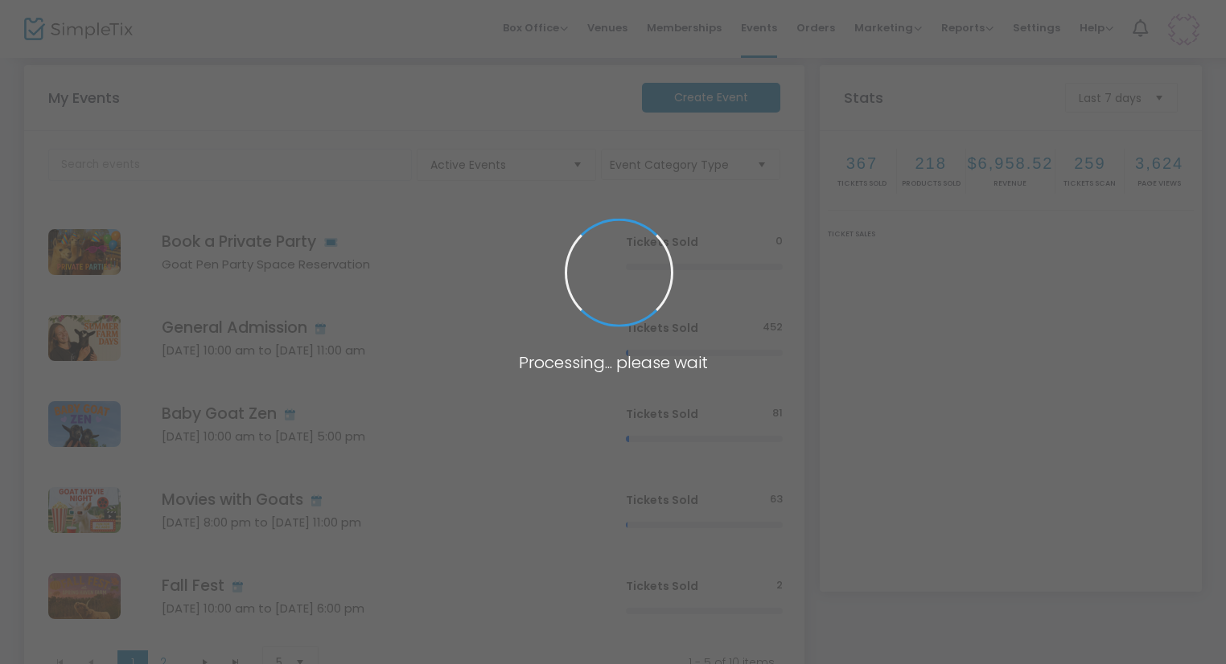
scroll to position [27, 0]
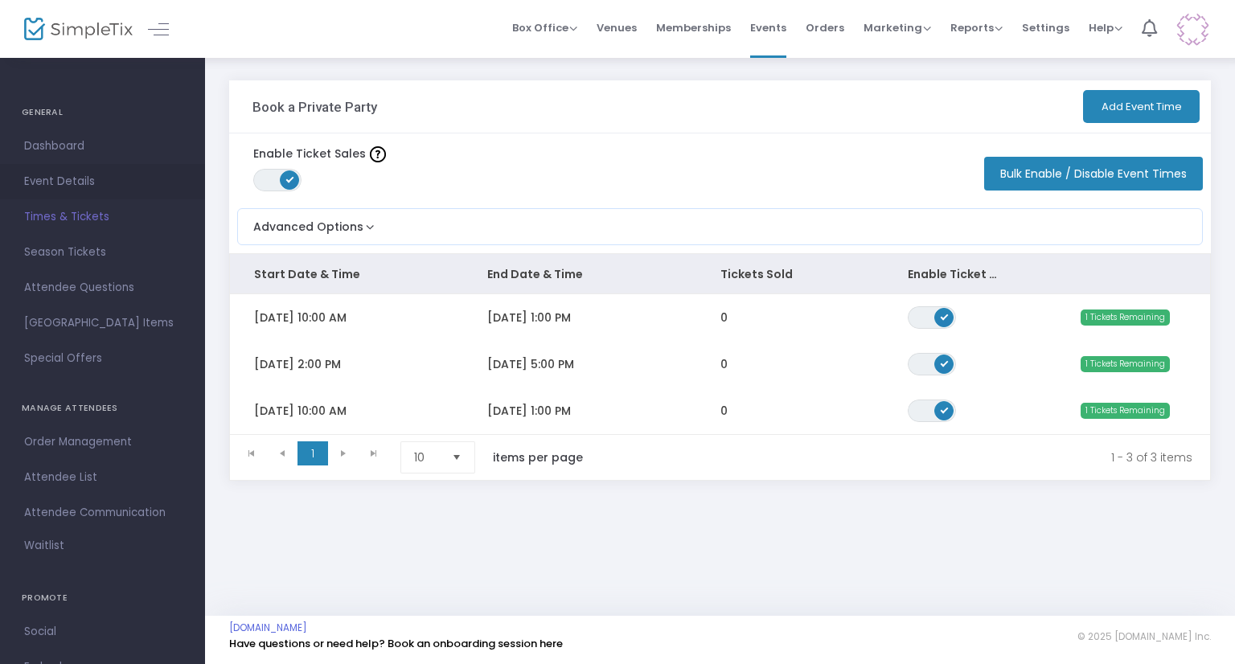
click at [93, 181] on span "Event Details" at bounding box center [102, 181] width 157 height 21
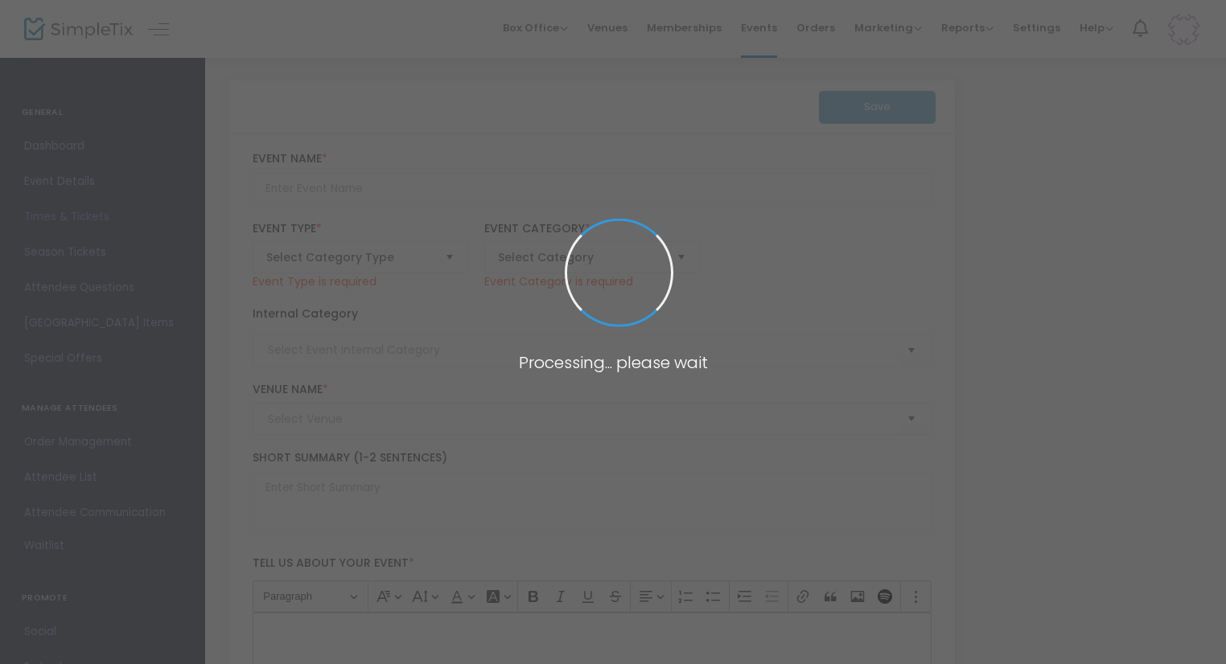
type input "Book a Private Party"
type textarea "🎉 Celebrate in the Goat Pen Party Area: A One-of-a-Kind Farm Experience! 🐐Looki…"
type input "7.500 %"
type input "Buy Tickets"
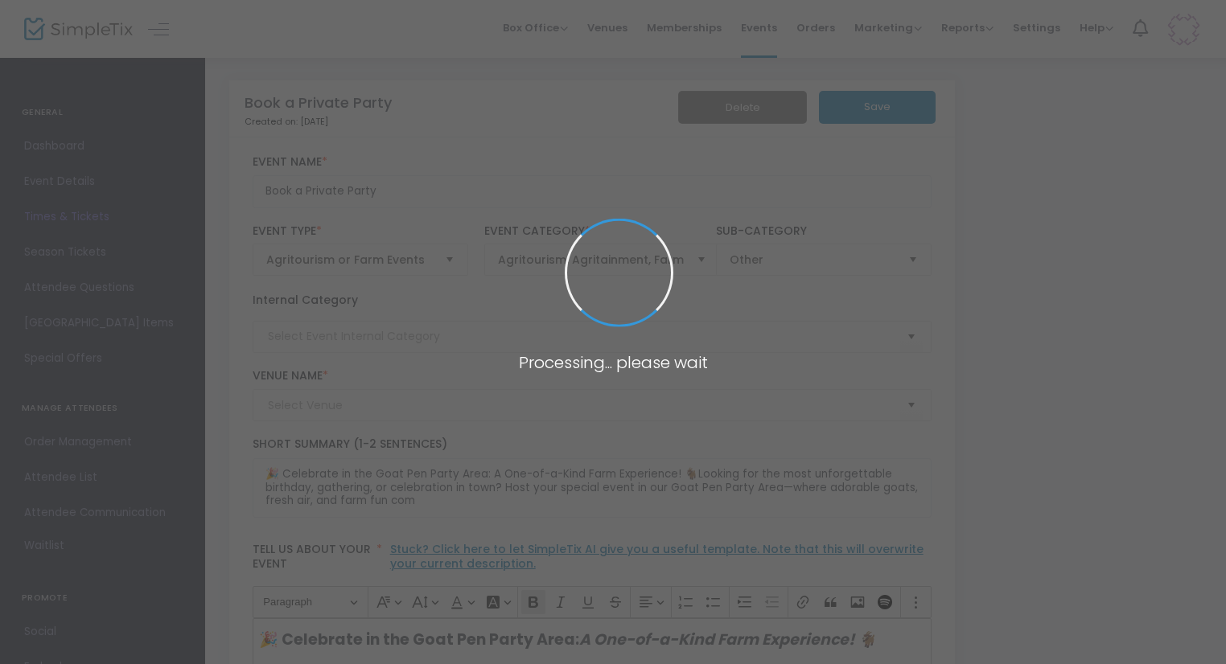
type input "Parties"
type input "Spring Haven Farm"
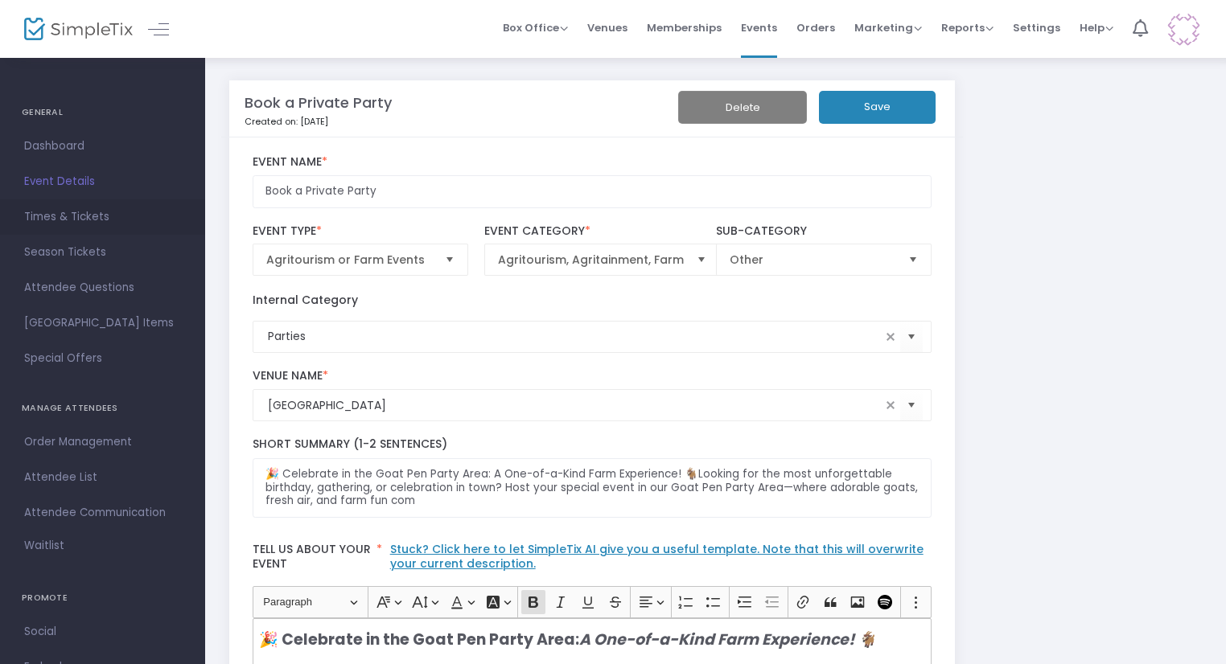
click at [88, 216] on span "Times & Tickets" at bounding box center [102, 217] width 157 height 21
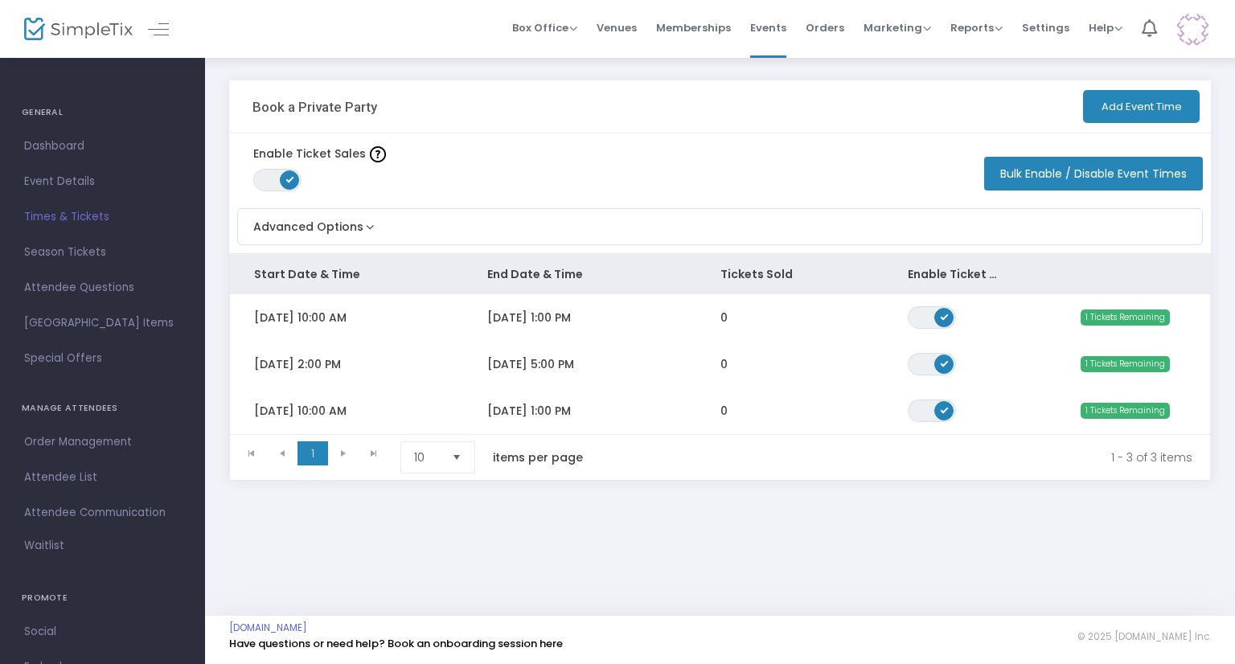
click at [69, 151] on span "Dashboard" at bounding box center [102, 146] width 157 height 21
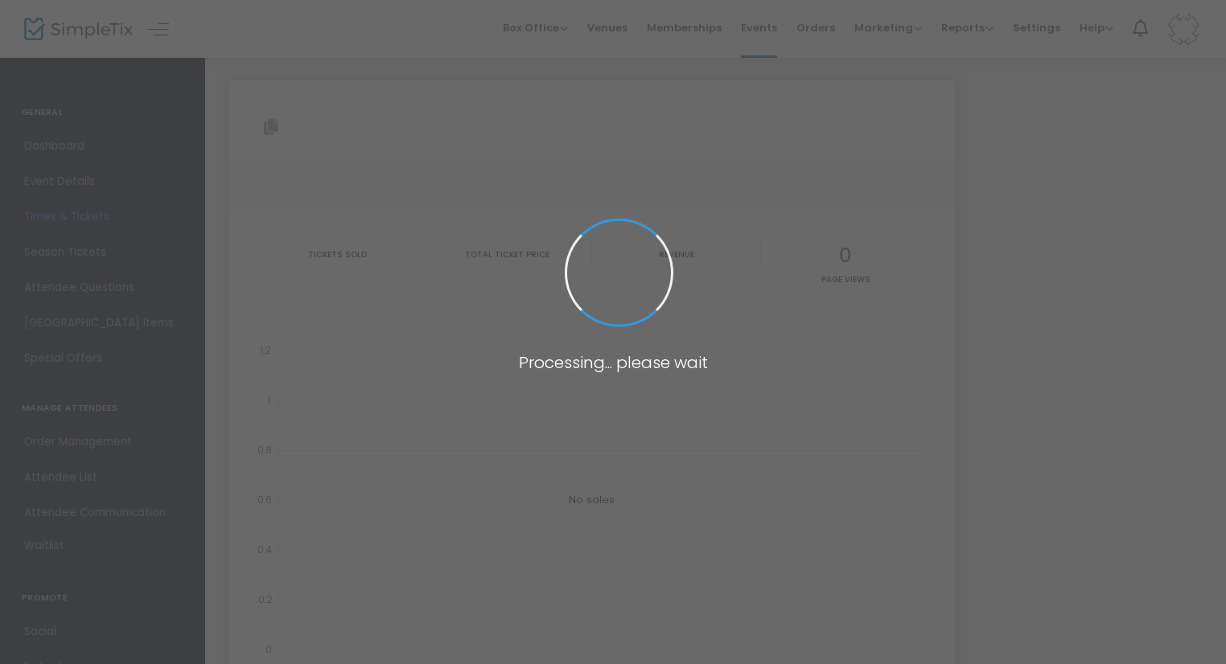
type input "https://www.simpletix.com/e/book-a-private-party-tickets-230454"
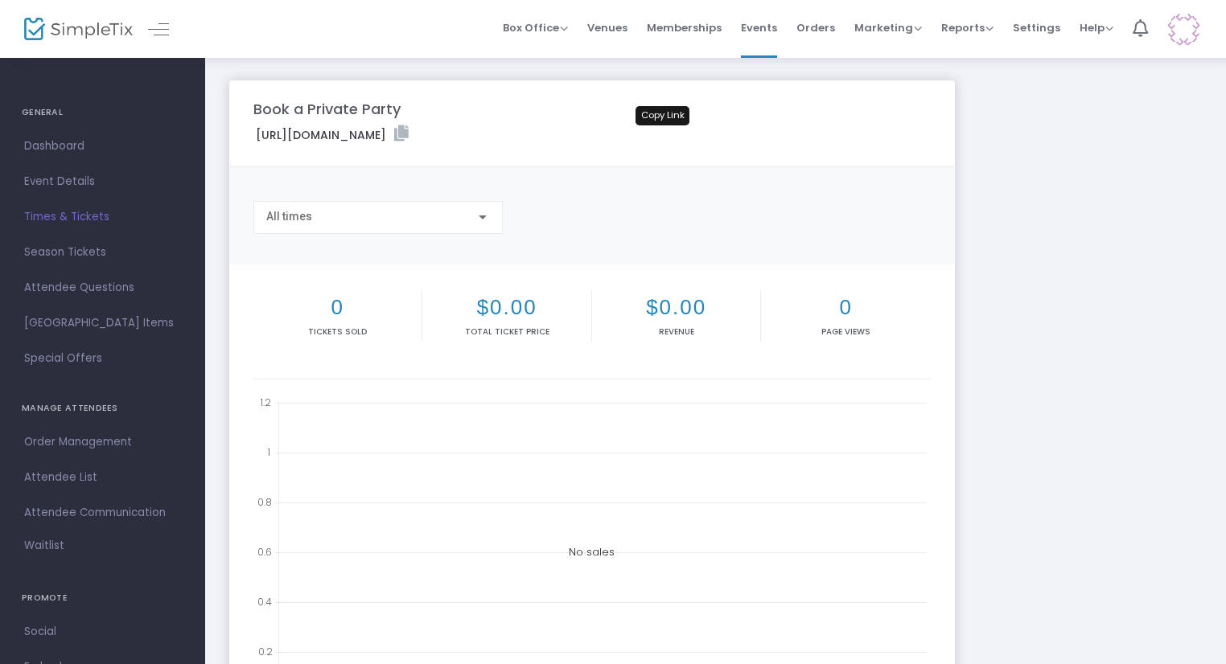
click at [409, 130] on icon at bounding box center [401, 133] width 14 height 16
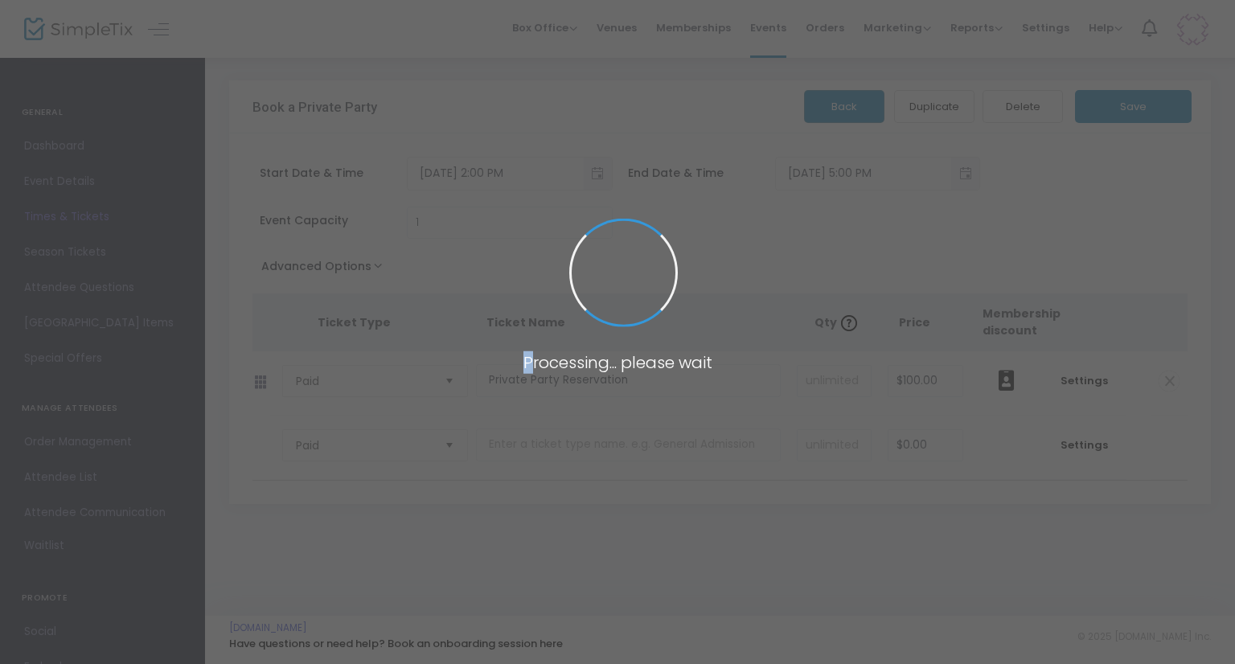
drag, startPoint x: 667, startPoint y: 367, endPoint x: 527, endPoint y: 369, distance: 140.0
click at [527, 369] on h3 "Processing... please wait" at bounding box center [617, 362] width 257 height 19
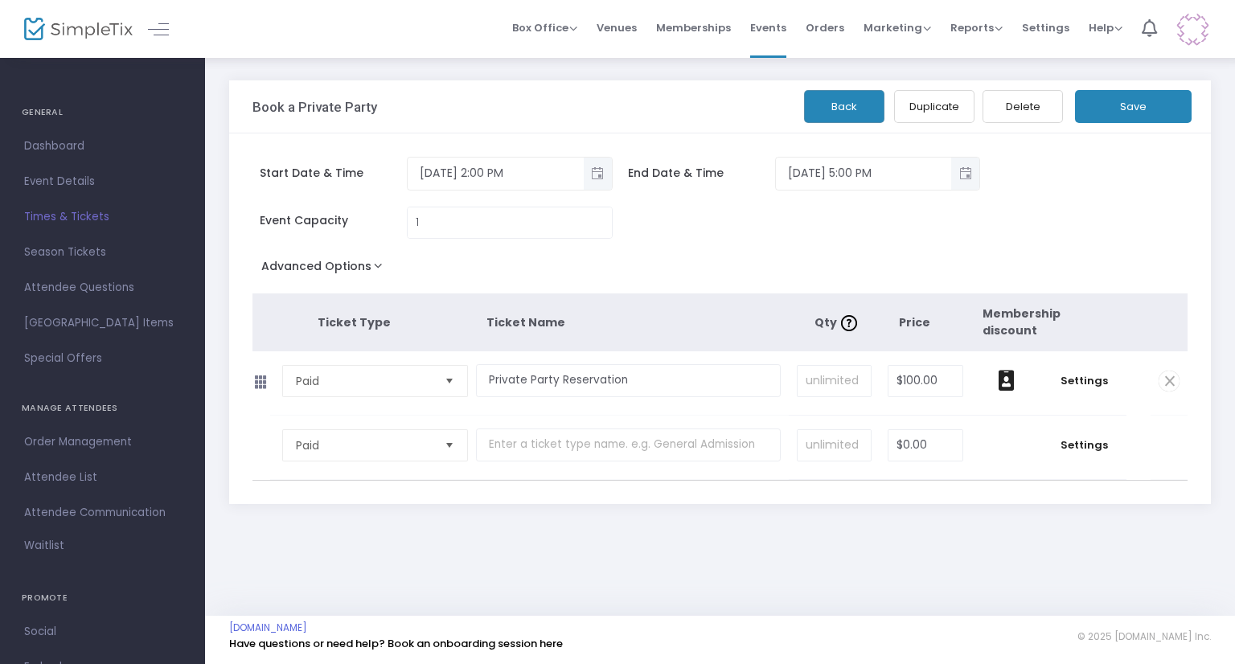
click at [530, 331] on th "Ticket Name" at bounding box center [650, 323] width 327 height 58
click at [935, 107] on button "Duplicate" at bounding box center [934, 106] width 80 height 33
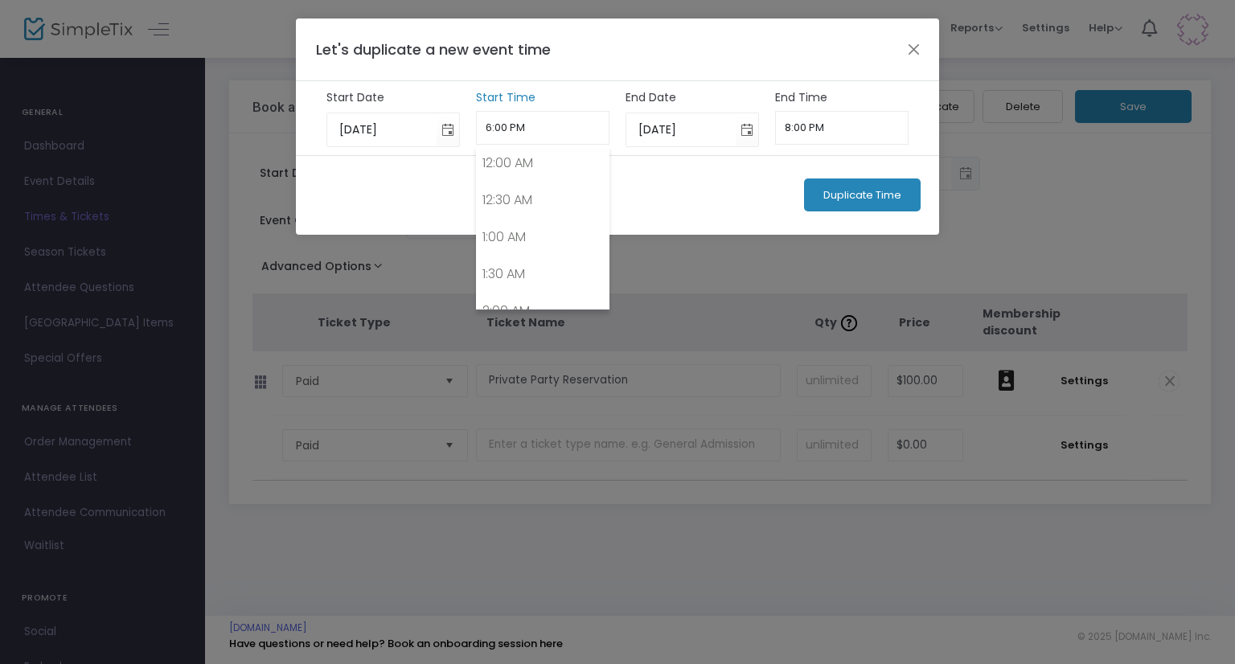
click at [549, 119] on input "6:00 PM" at bounding box center [543, 128] width 134 height 34
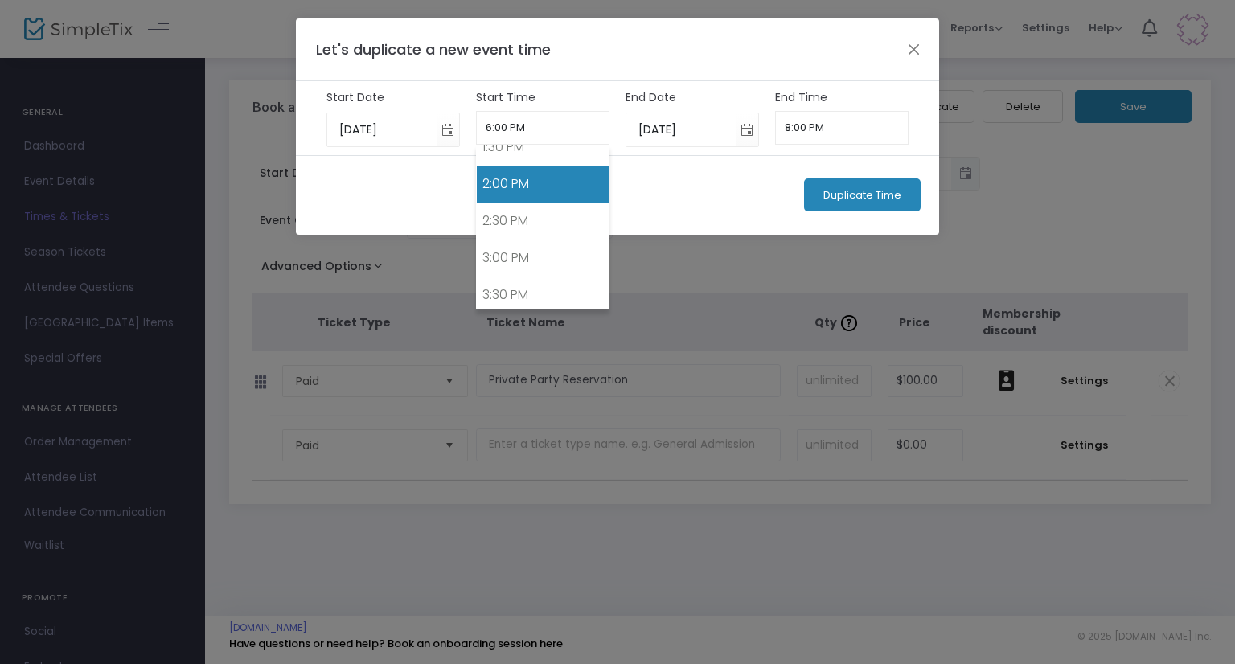
click at [535, 186] on link "2:00 PM" at bounding box center [543, 184] width 133 height 37
type input "2:00 PM"
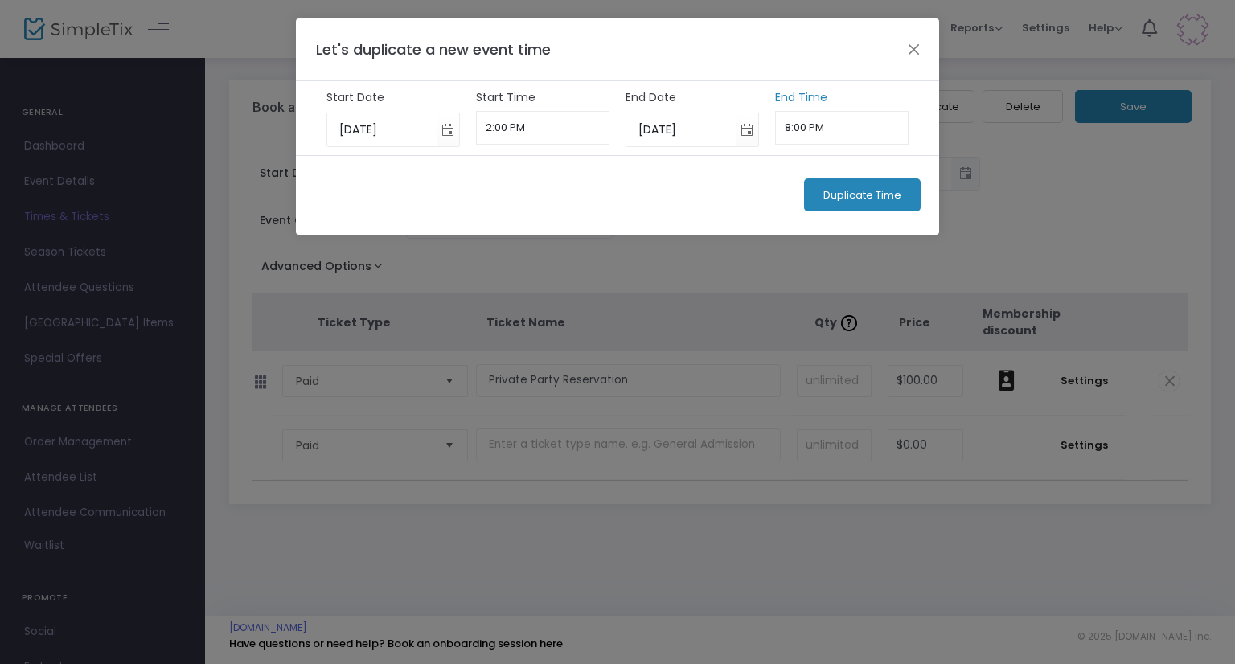
click at [838, 121] on input "8:00 PM" at bounding box center [842, 128] width 134 height 34
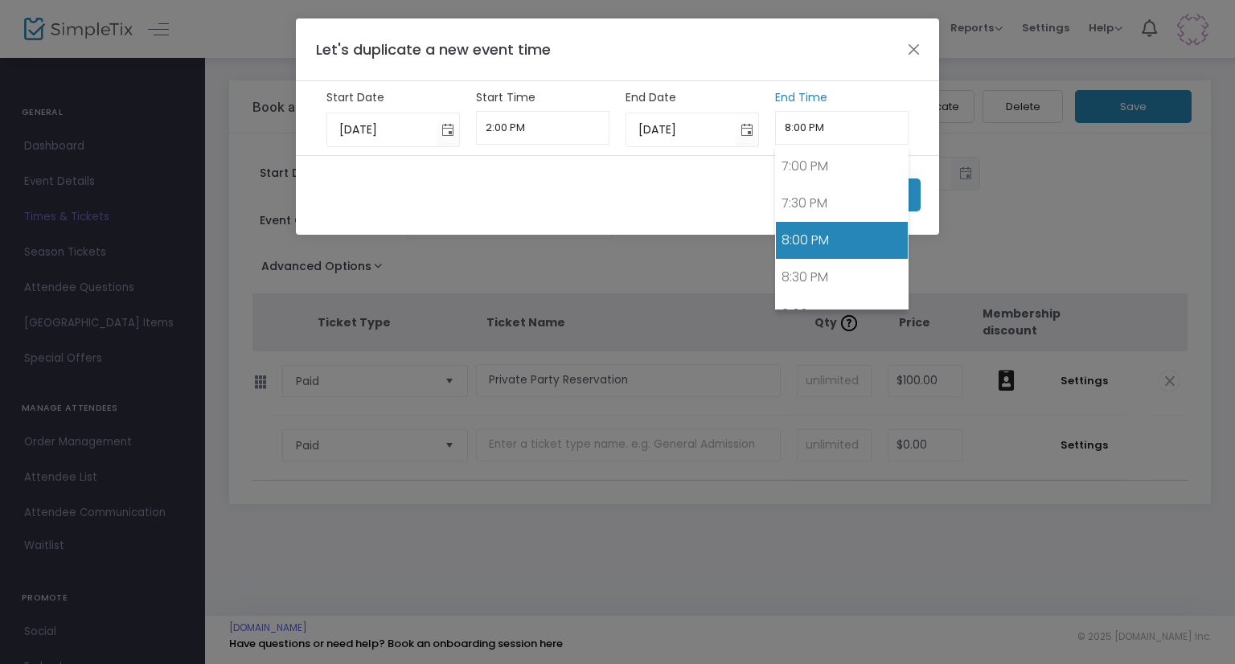
scroll to position [1242, 0]
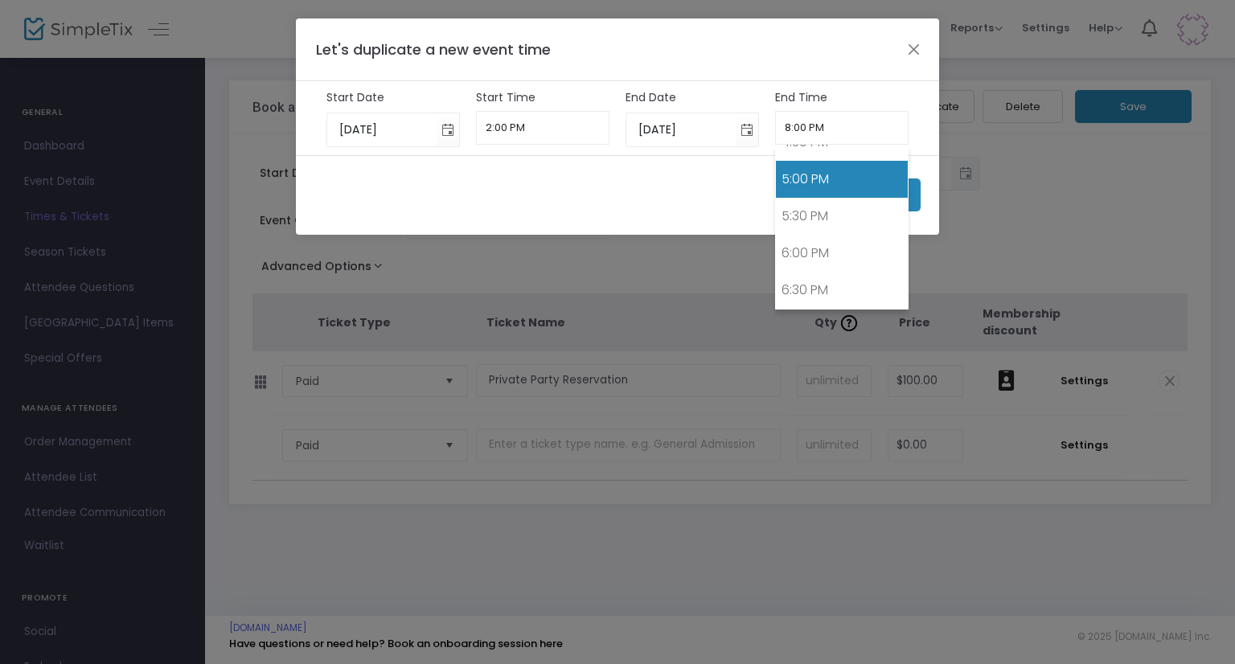
click at [821, 165] on link "5:00 PM" at bounding box center [842, 179] width 133 height 37
type input "5:00 PM"
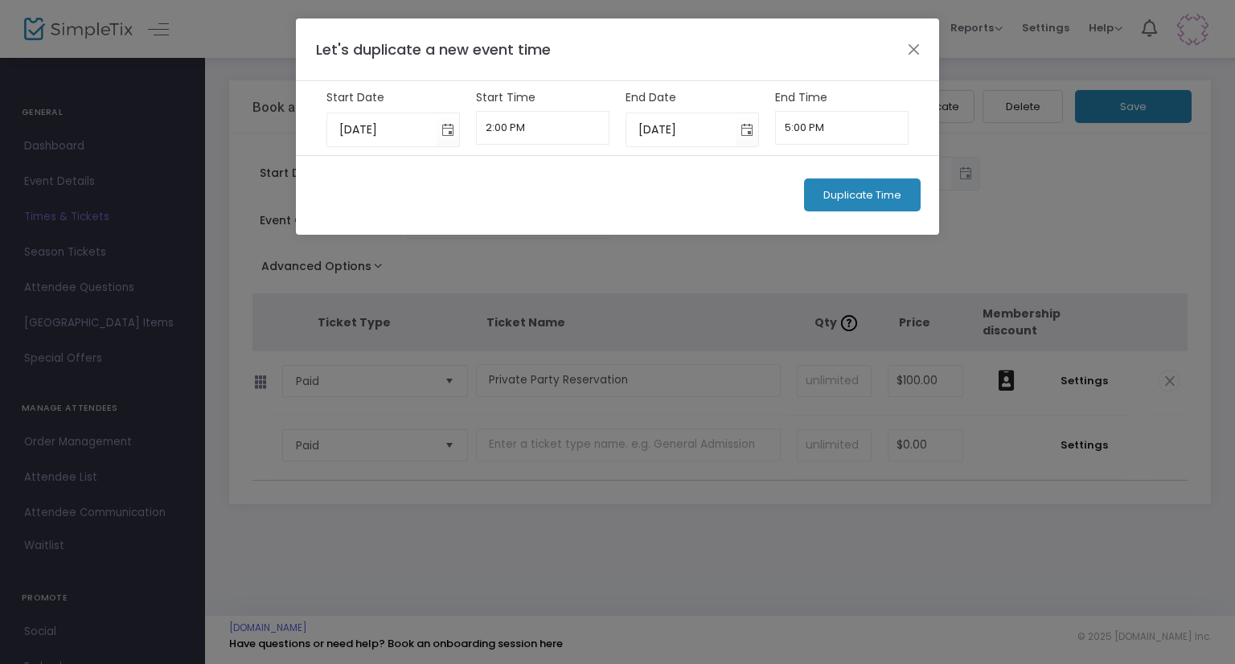
click at [631, 205] on div "Duplicate Time" at bounding box center [617, 195] width 643 height 80
click at [454, 135] on span "Toggle calendar" at bounding box center [448, 130] width 27 height 27
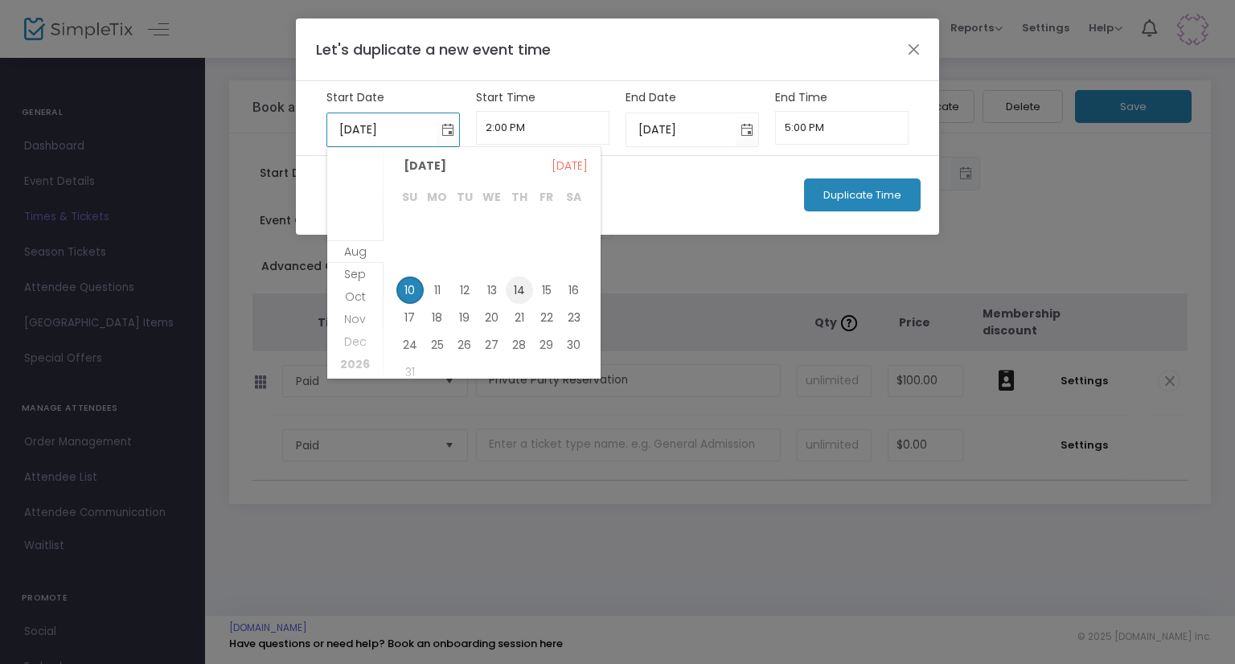
click at [519, 284] on span "14" at bounding box center [519, 290] width 27 height 27
type input "8/14/2025"
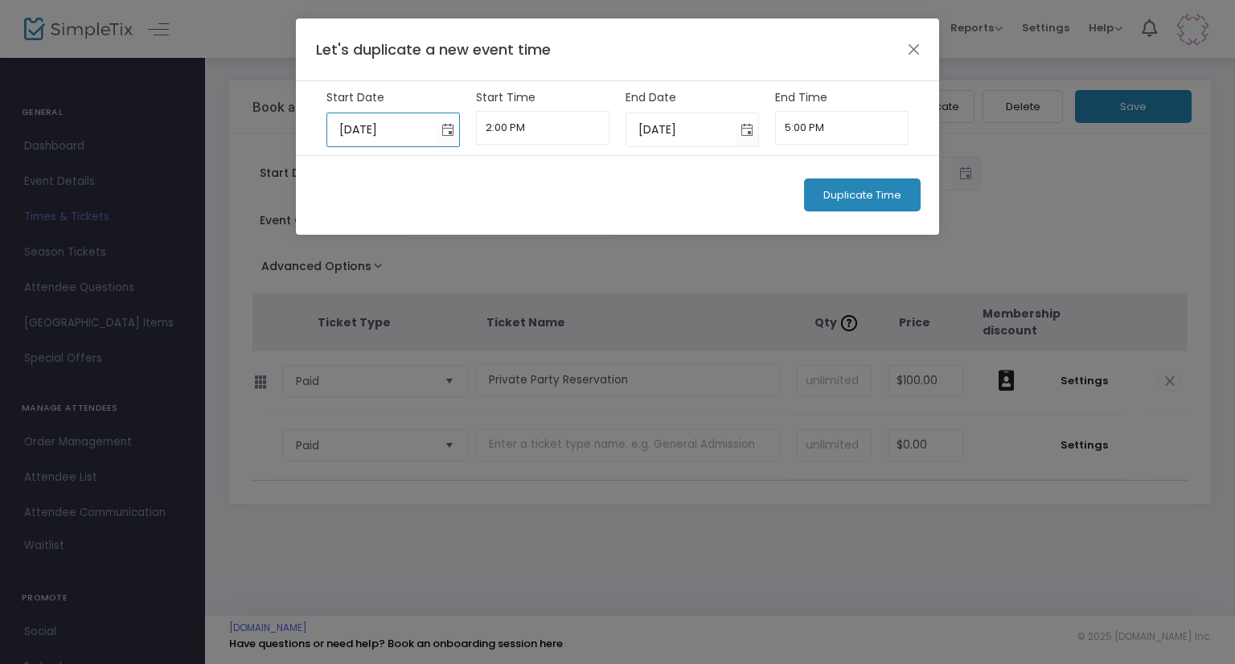
click at [538, 184] on div "Duplicate Time" at bounding box center [617, 195] width 643 height 80
click at [846, 199] on span "Duplicate Time" at bounding box center [863, 195] width 78 height 13
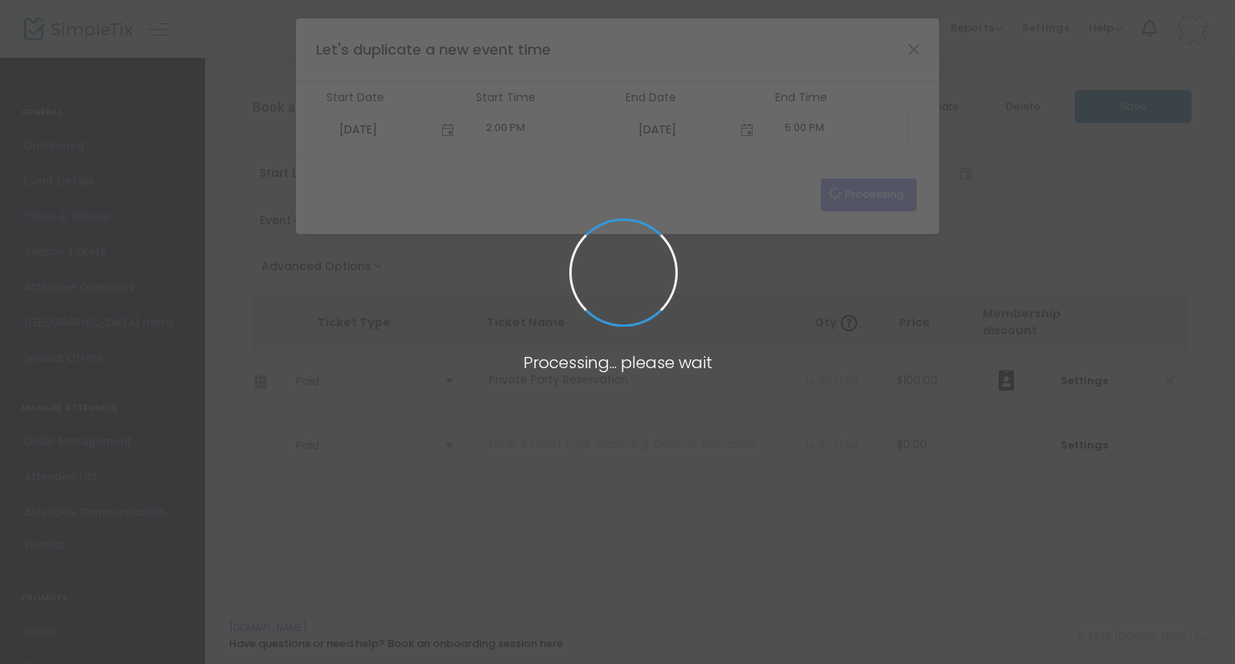
type input "8/10/2025"
type input "6:00 PM"
type input "8/10/2025"
type input "8:00 PM"
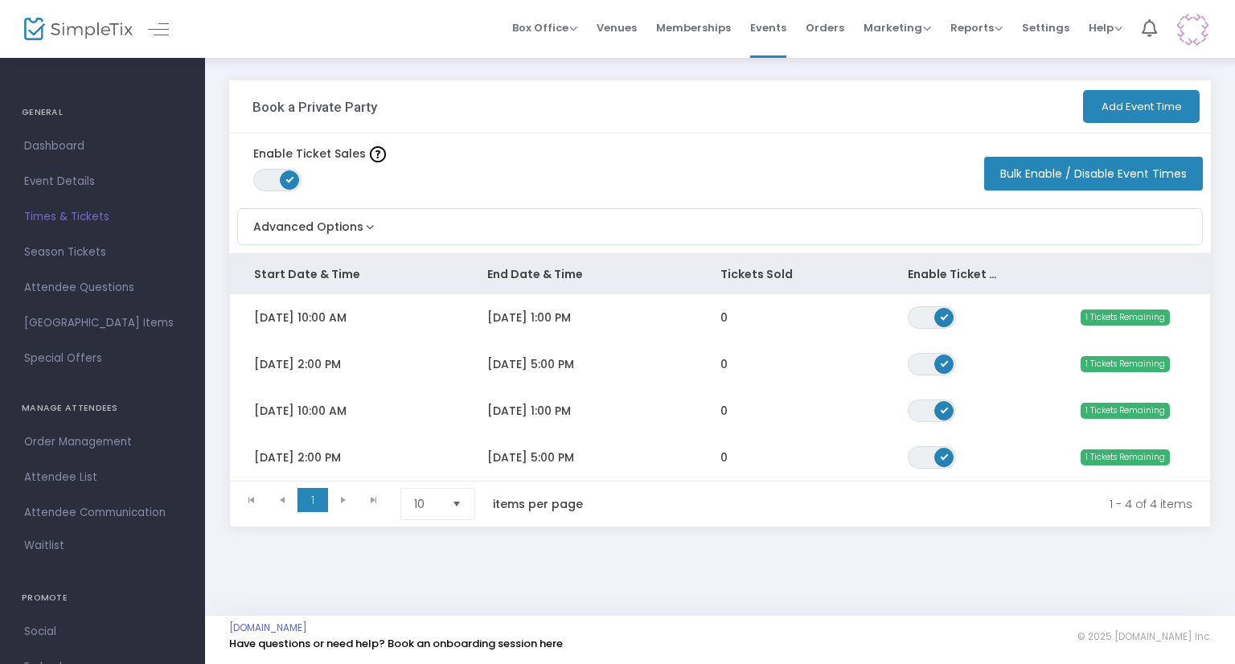
click at [1105, 112] on button "Add Event Time" at bounding box center [1141, 106] width 117 height 33
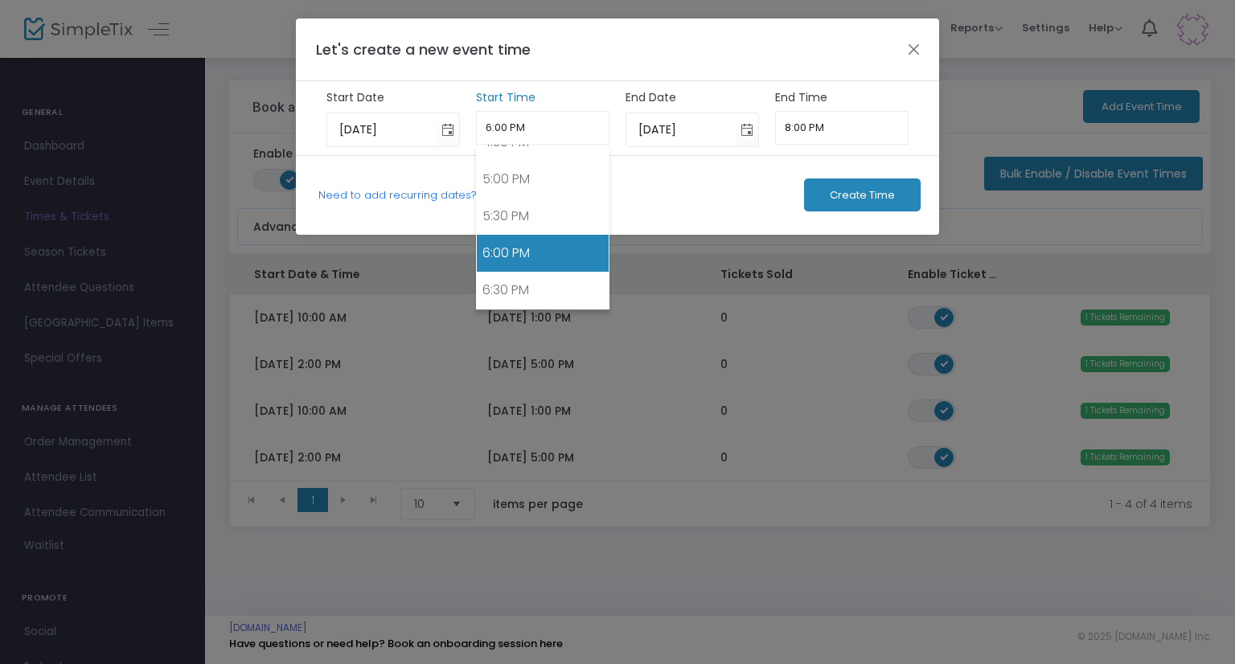
click at [544, 133] on input "6:00 PM" at bounding box center [543, 128] width 134 height 34
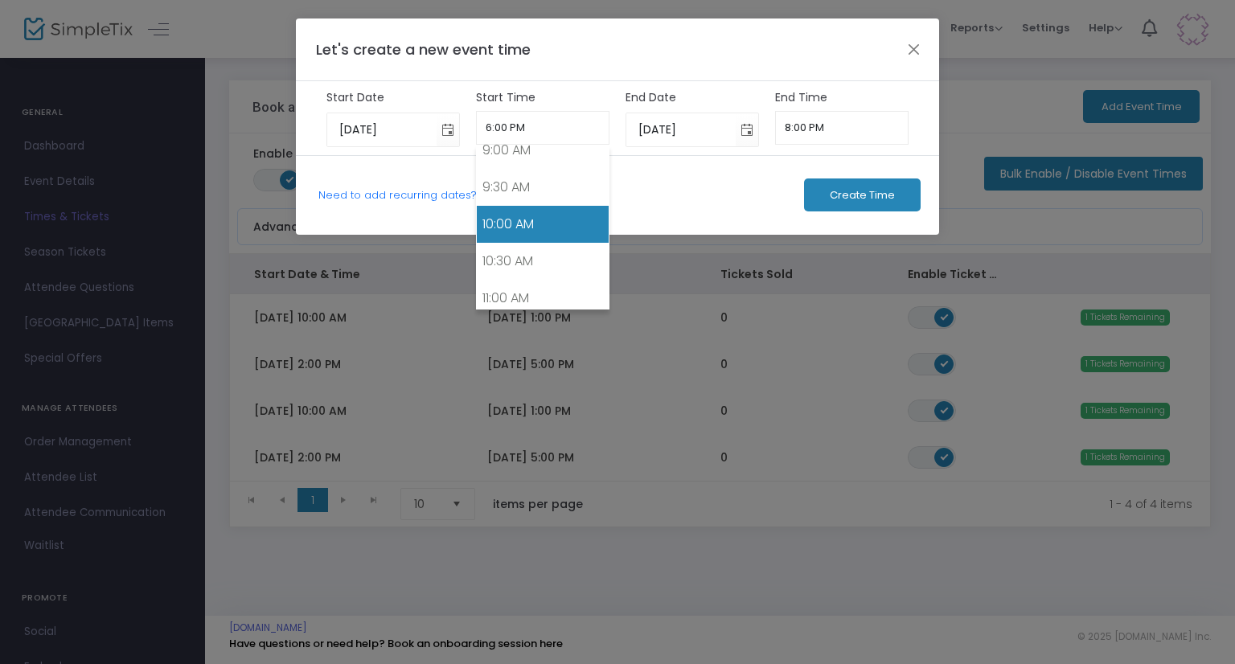
click at [541, 208] on link "10:00 AM" at bounding box center [543, 224] width 133 height 37
type input "10:00 AM"
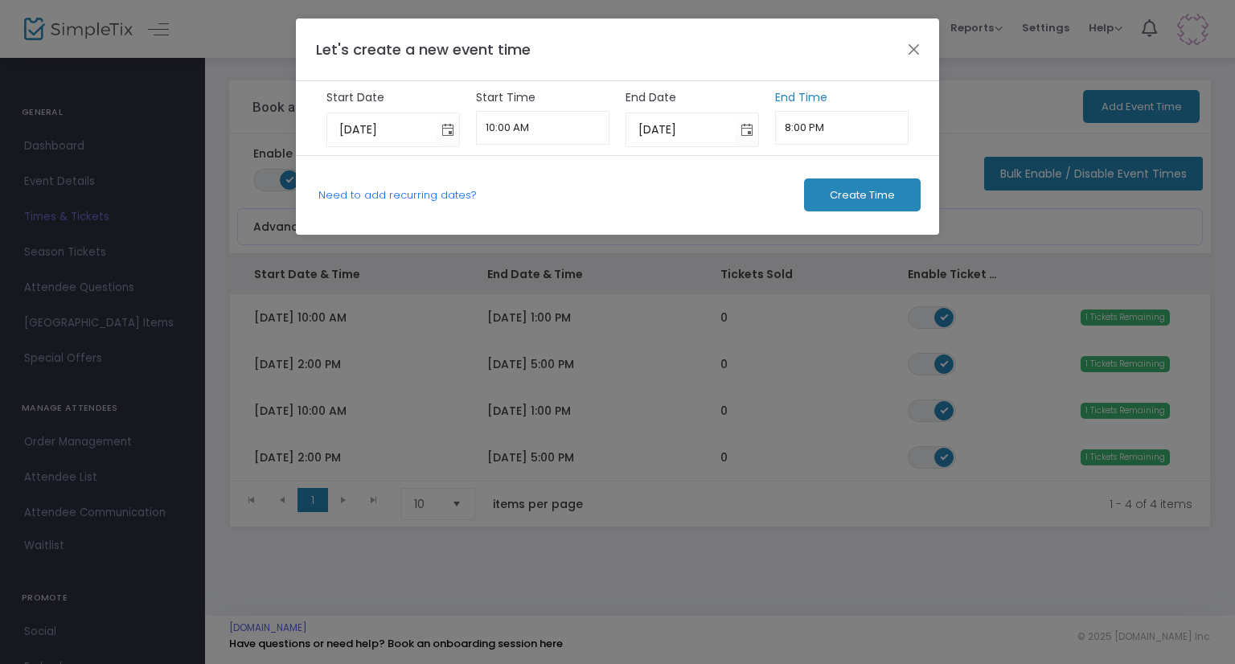
click at [827, 120] on input "8:00 PM" at bounding box center [842, 128] width 134 height 34
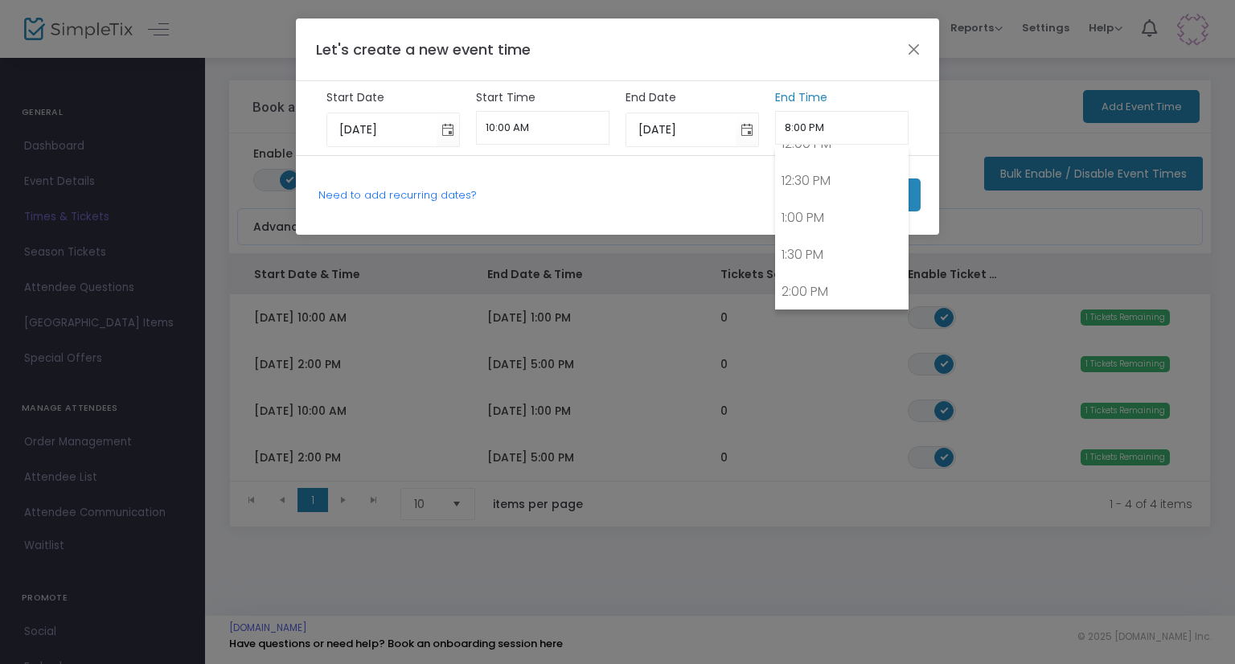
scroll to position [871, 0]
click at [808, 239] on link "1:00 PM" at bounding box center [842, 254] width 133 height 37
type input "1:00 PM"
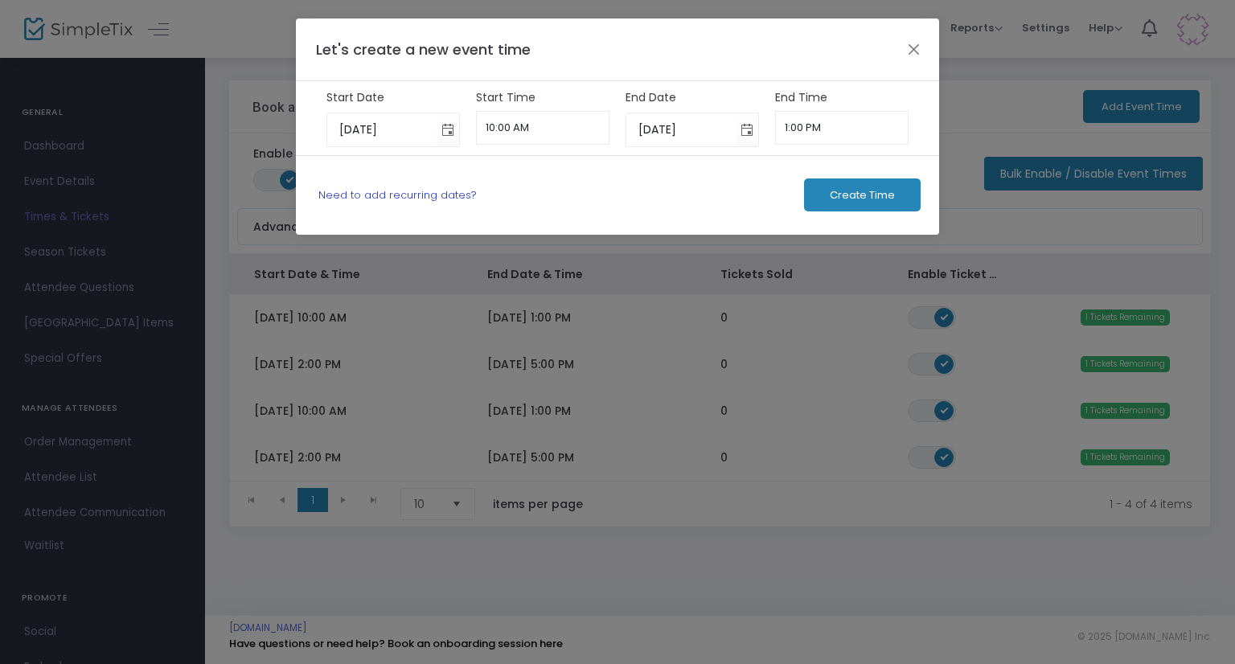
click at [389, 197] on link "Need to add recurring dates?" at bounding box center [398, 194] width 158 height 15
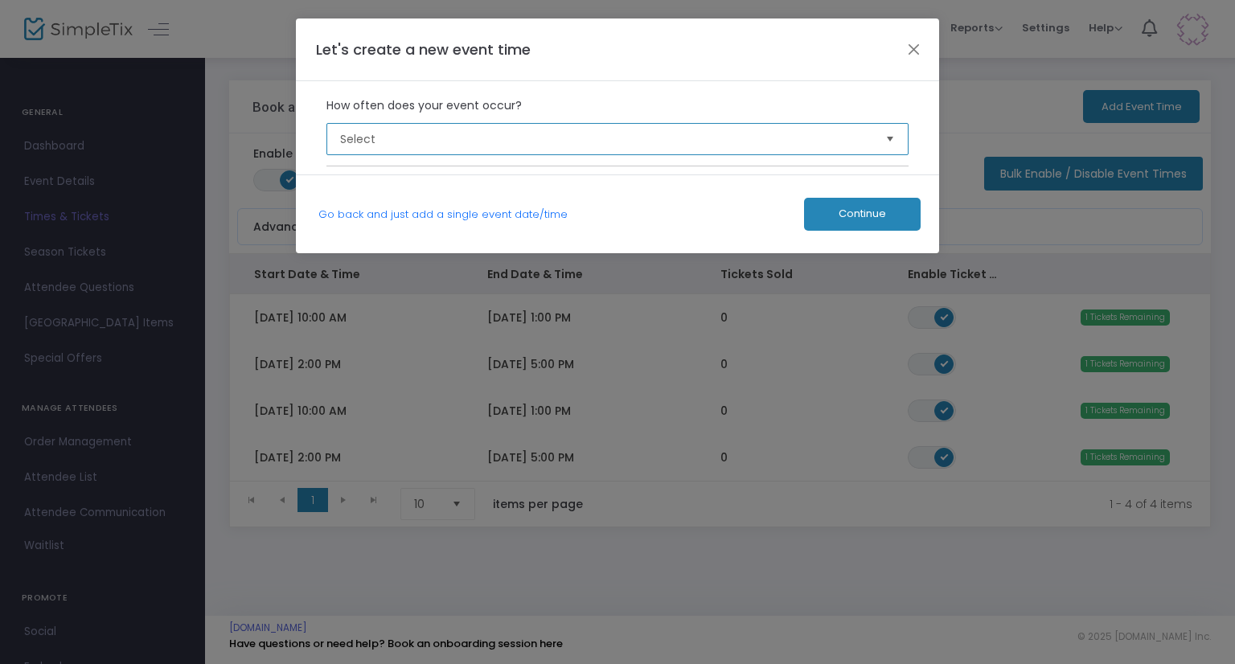
click at [552, 142] on span "Select" at bounding box center [606, 139] width 533 height 16
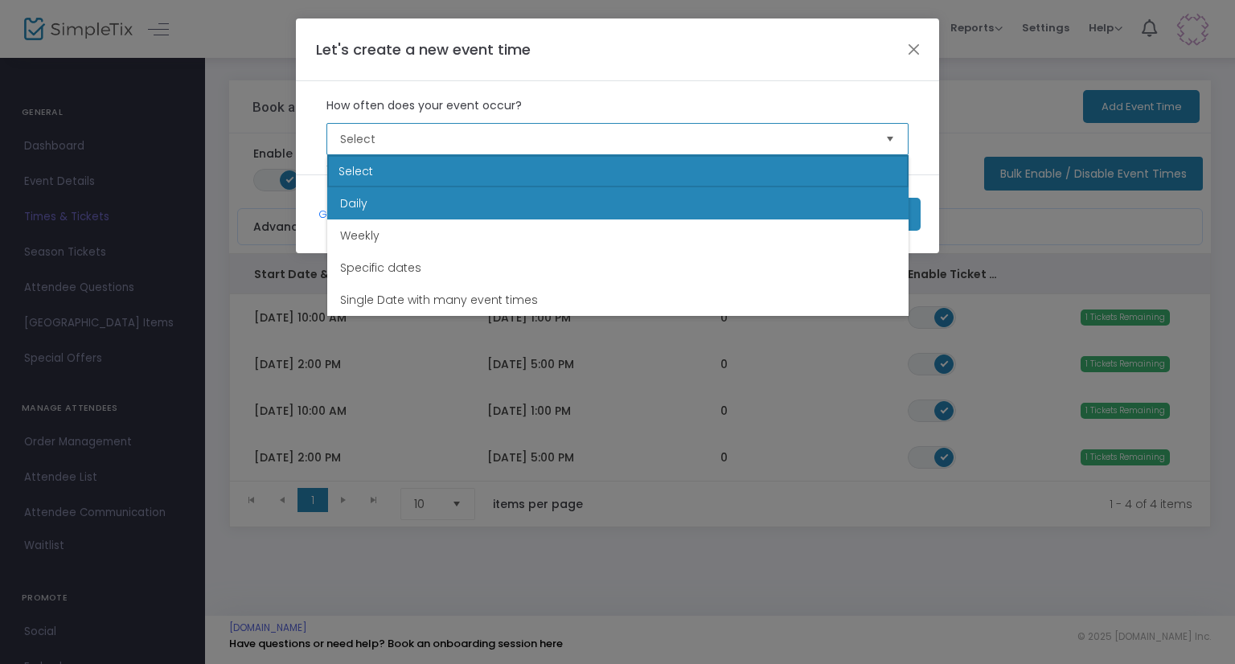
click at [558, 212] on li "Daily" at bounding box center [618, 203] width 582 height 32
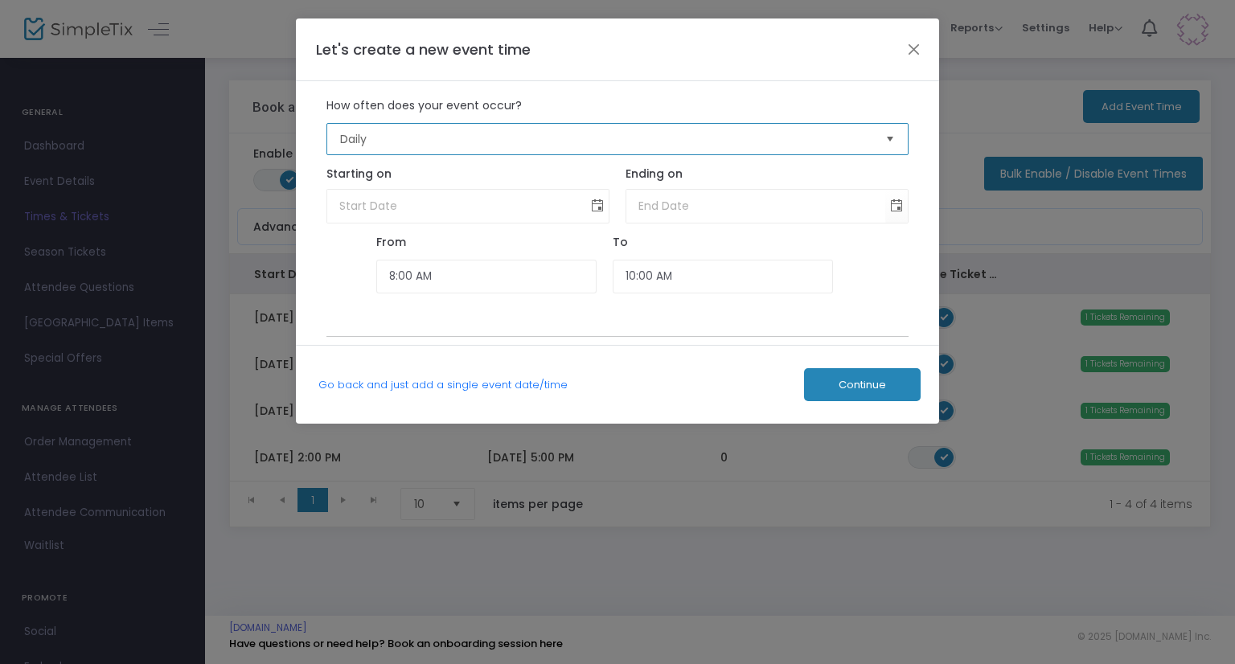
click at [592, 212] on span "Toggle calendar" at bounding box center [598, 206] width 27 height 27
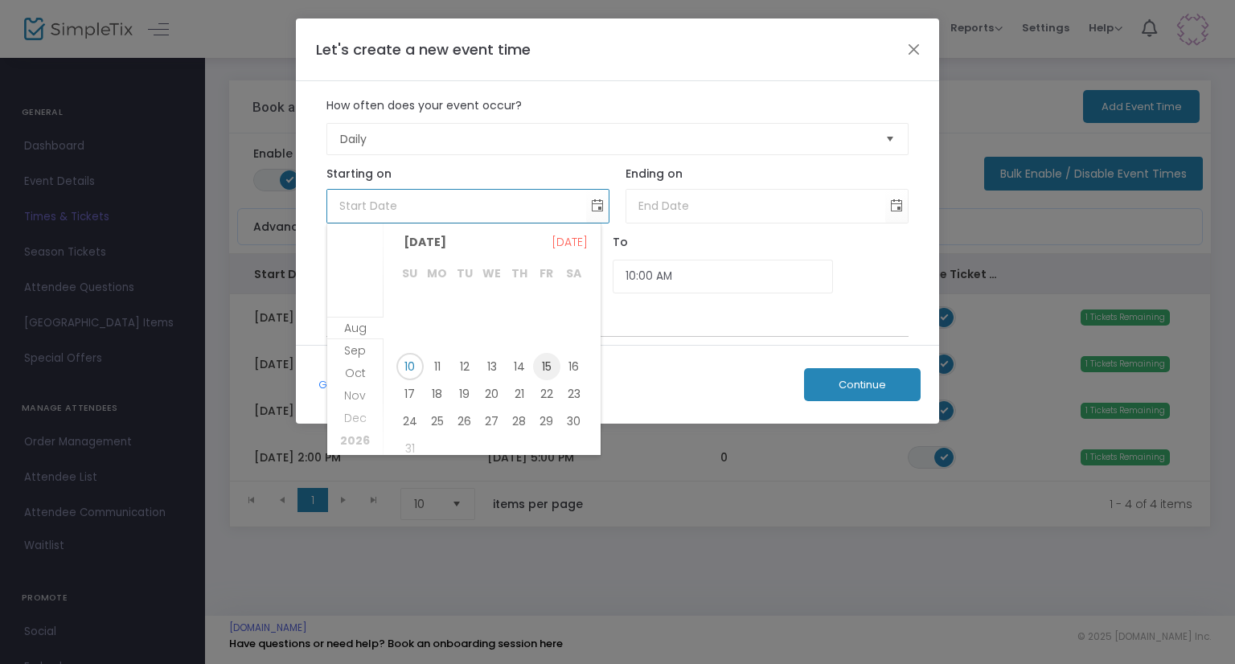
click at [545, 368] on span "15" at bounding box center [546, 366] width 27 height 27
type input "8/15/2025"
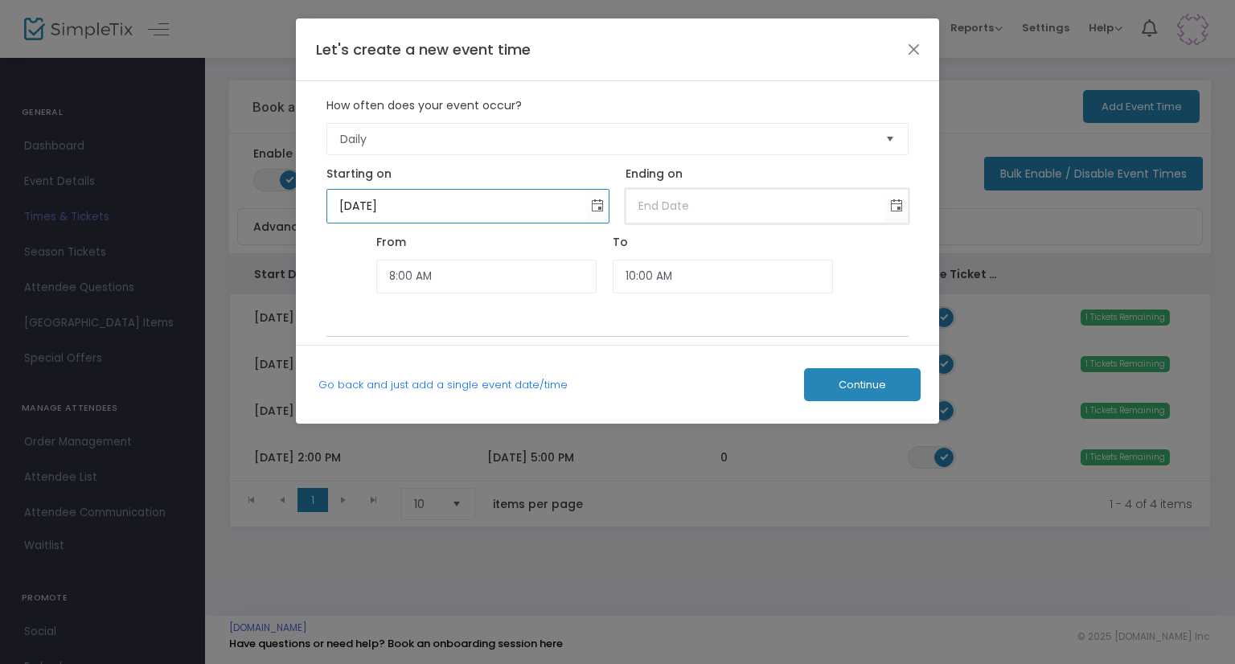
type input "month/day/year"
click at [717, 213] on input "month/day/year" at bounding box center [757, 206] width 260 height 33
click at [896, 207] on span "Toggle calendar" at bounding box center [897, 206] width 27 height 27
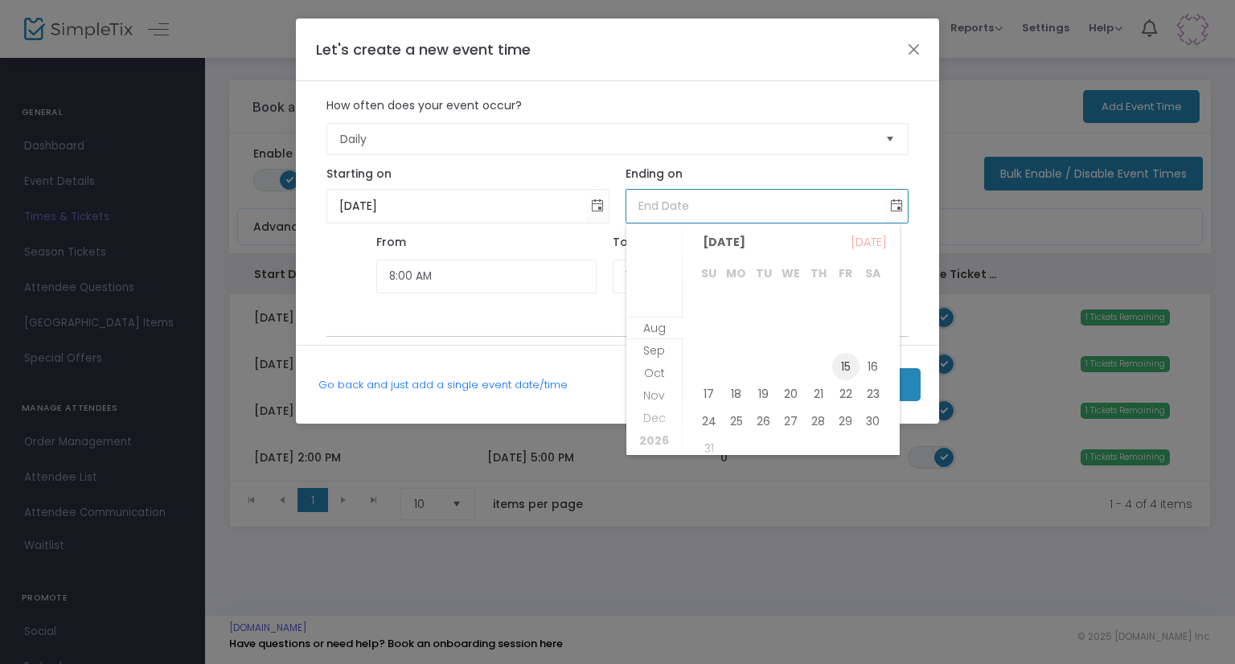
click at [852, 368] on span "15" at bounding box center [846, 366] width 27 height 27
type input "8/15/2025"
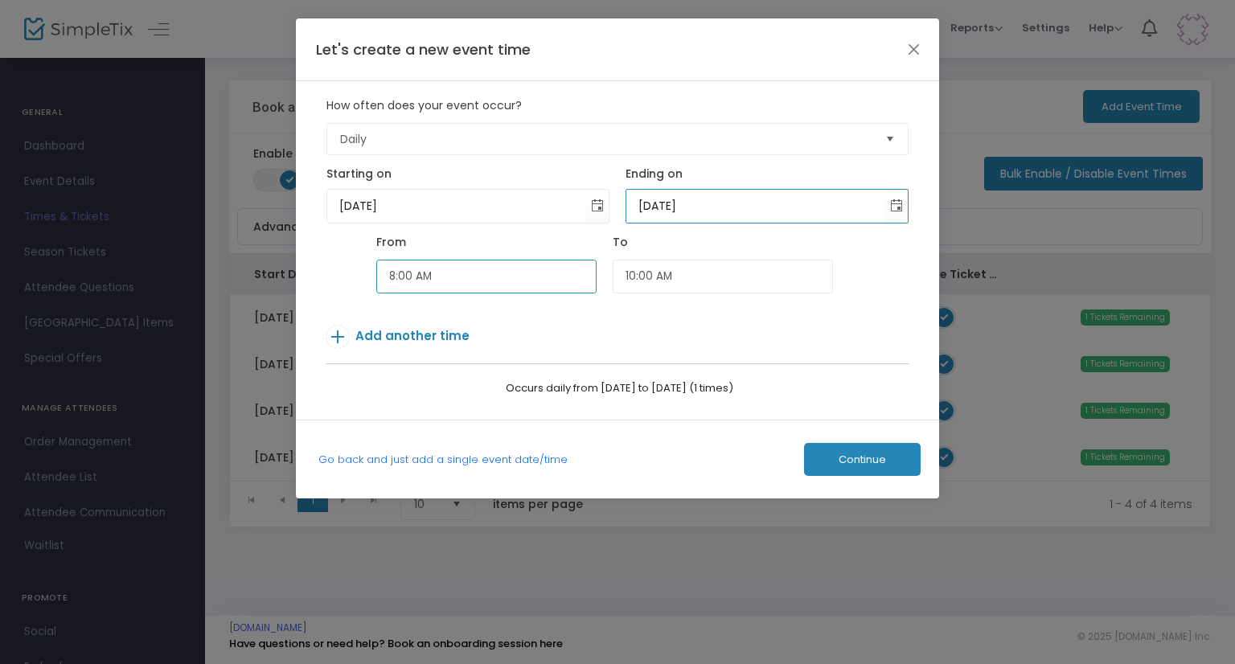
click at [515, 281] on input "8:00 AM" at bounding box center [486, 277] width 220 height 35
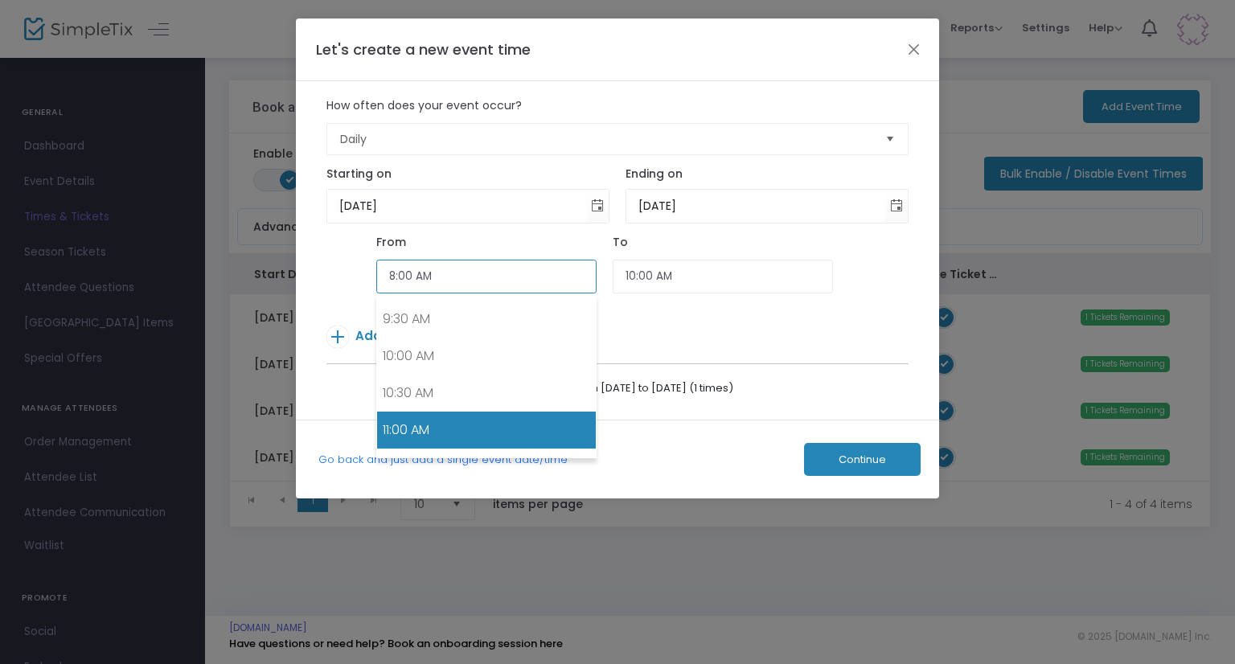
scroll to position [724, 0]
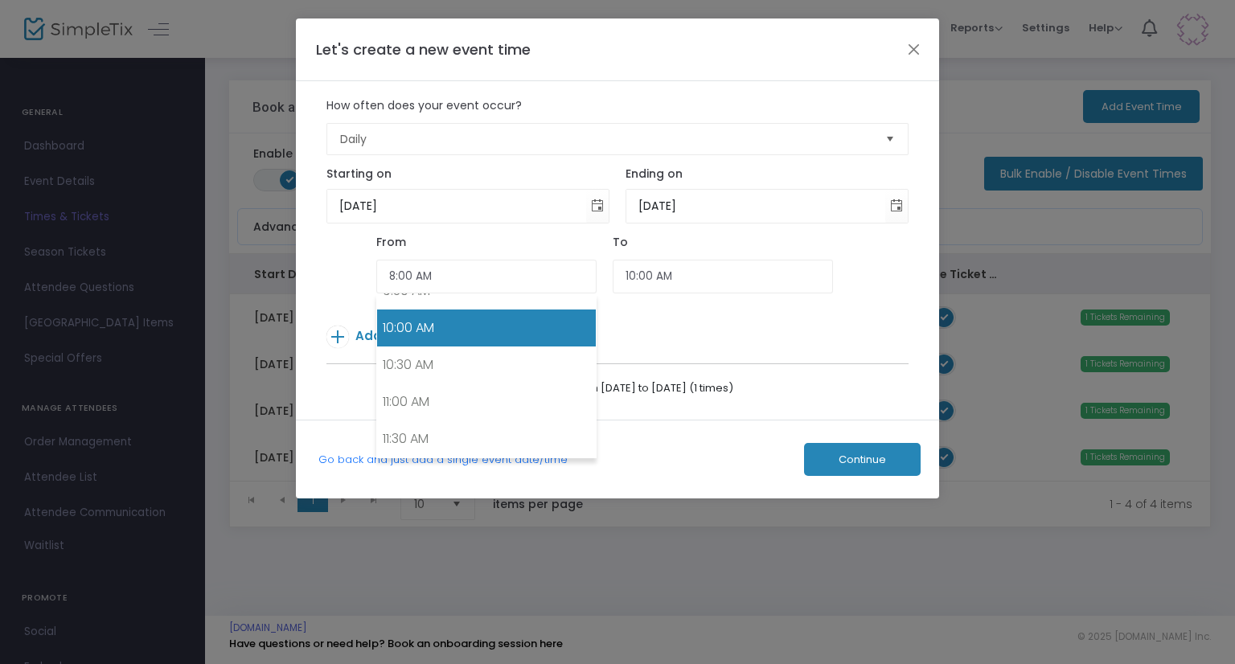
click at [495, 323] on link "10:00 AM" at bounding box center [486, 328] width 219 height 37
type input "10:00 AM"
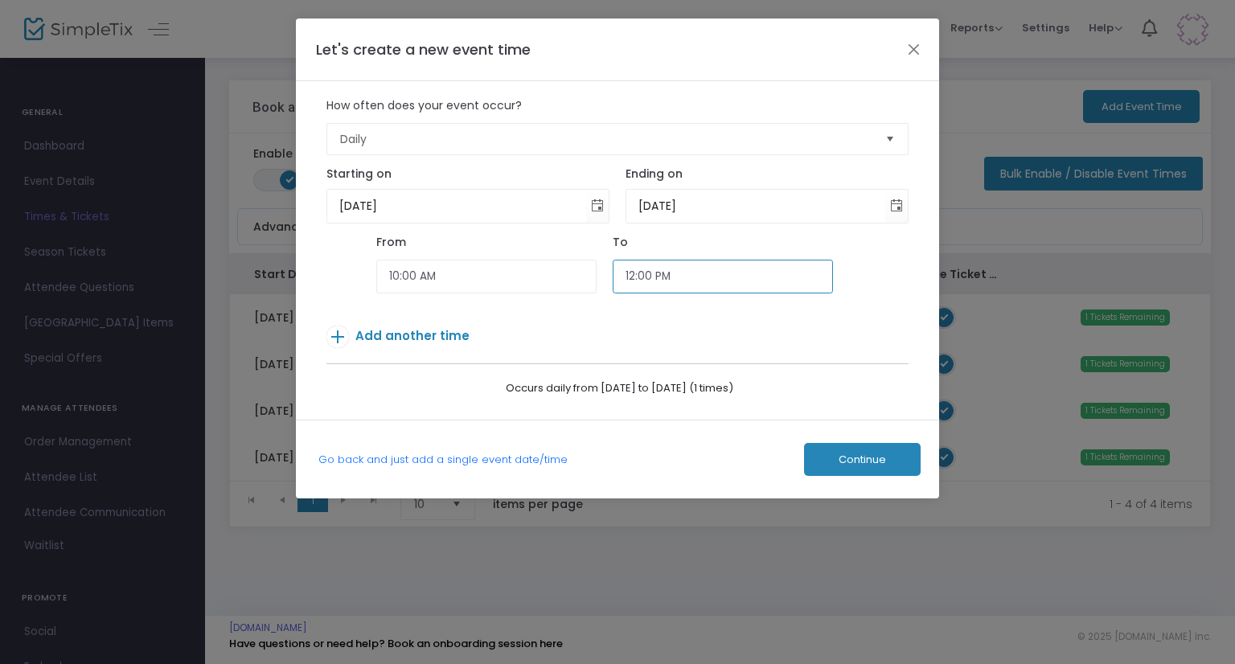
click at [701, 261] on input "12:00 PM" at bounding box center [723, 277] width 220 height 35
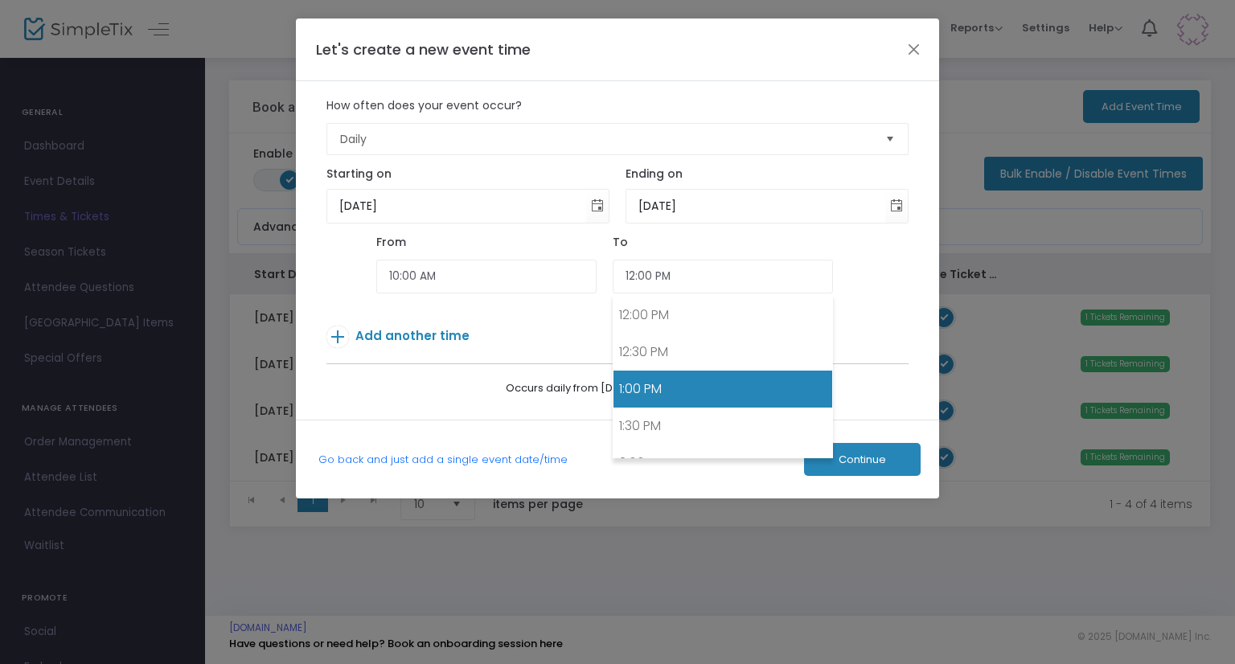
click at [659, 384] on link "1:00 PM" at bounding box center [723, 389] width 219 height 37
type input "1:00 PM"
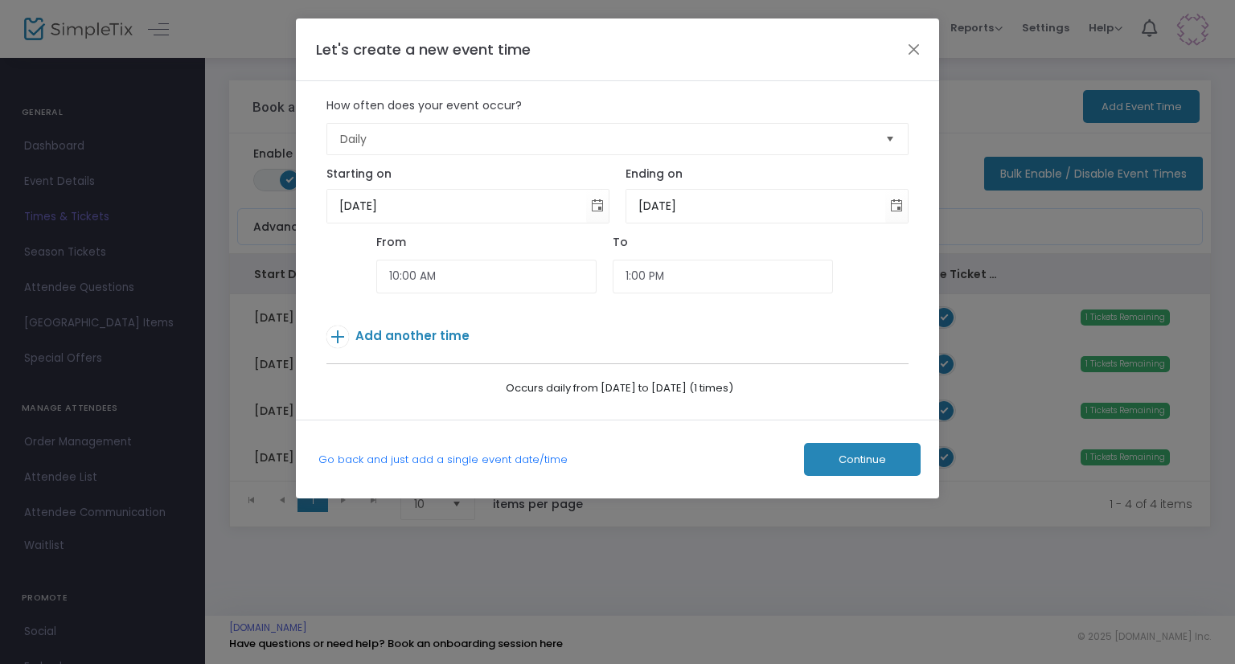
click at [390, 332] on span "Add another time" at bounding box center [413, 335] width 114 height 17
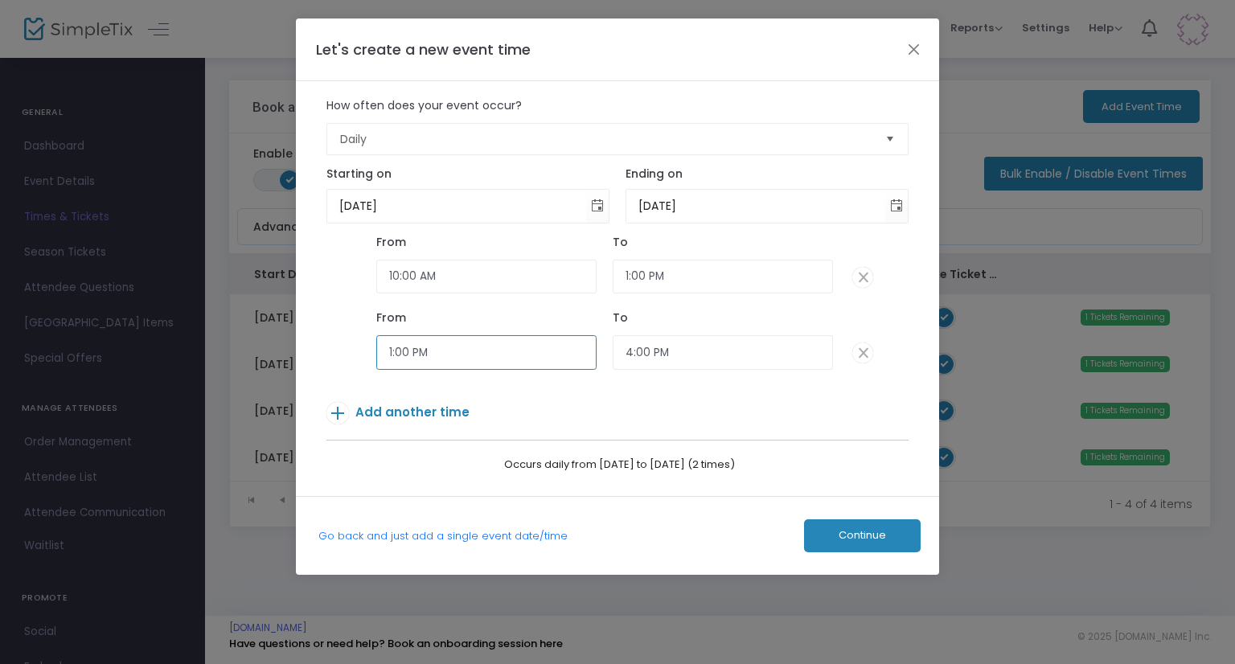
click at [431, 352] on input "1:00 PM" at bounding box center [486, 352] width 220 height 35
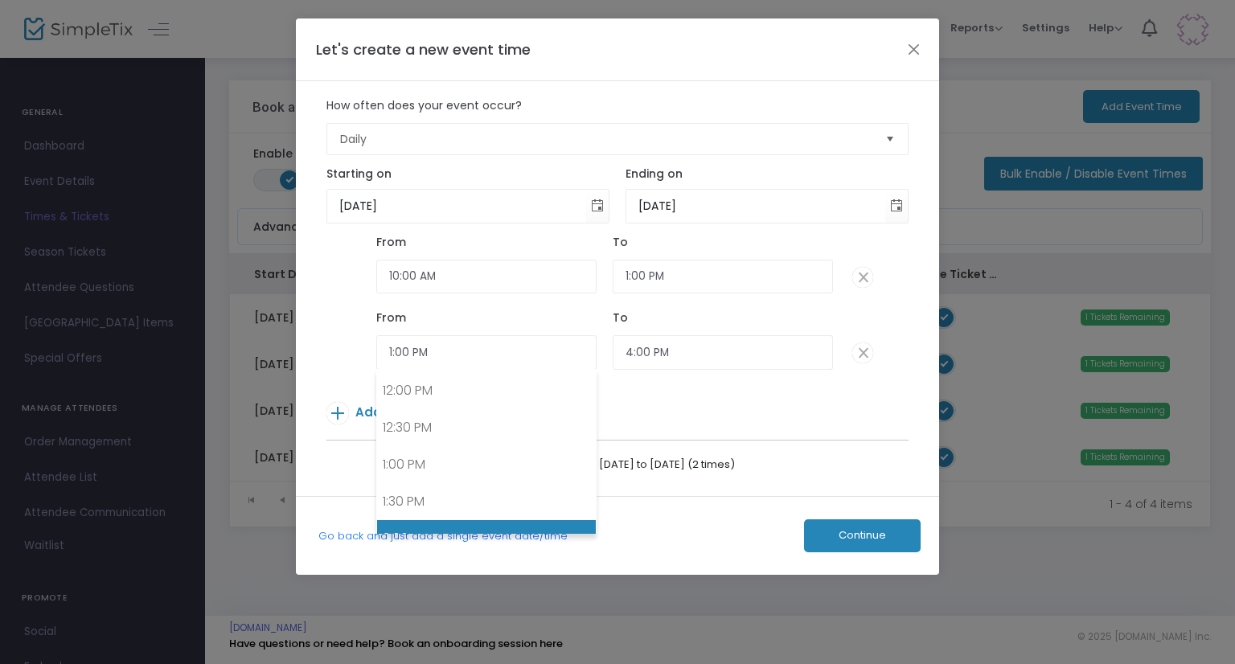
click at [447, 520] on link "2:00 PM" at bounding box center [486, 538] width 219 height 37
type input "2:00 PM"
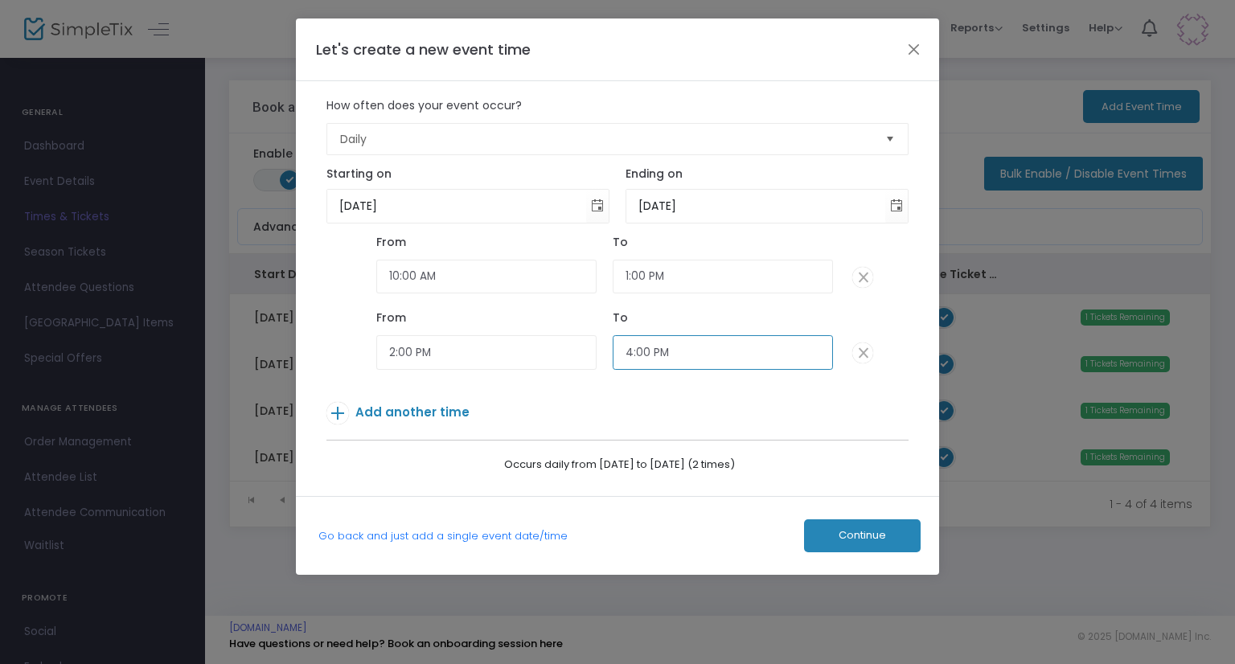
click at [642, 355] on input "4:00 PM" at bounding box center [723, 352] width 220 height 35
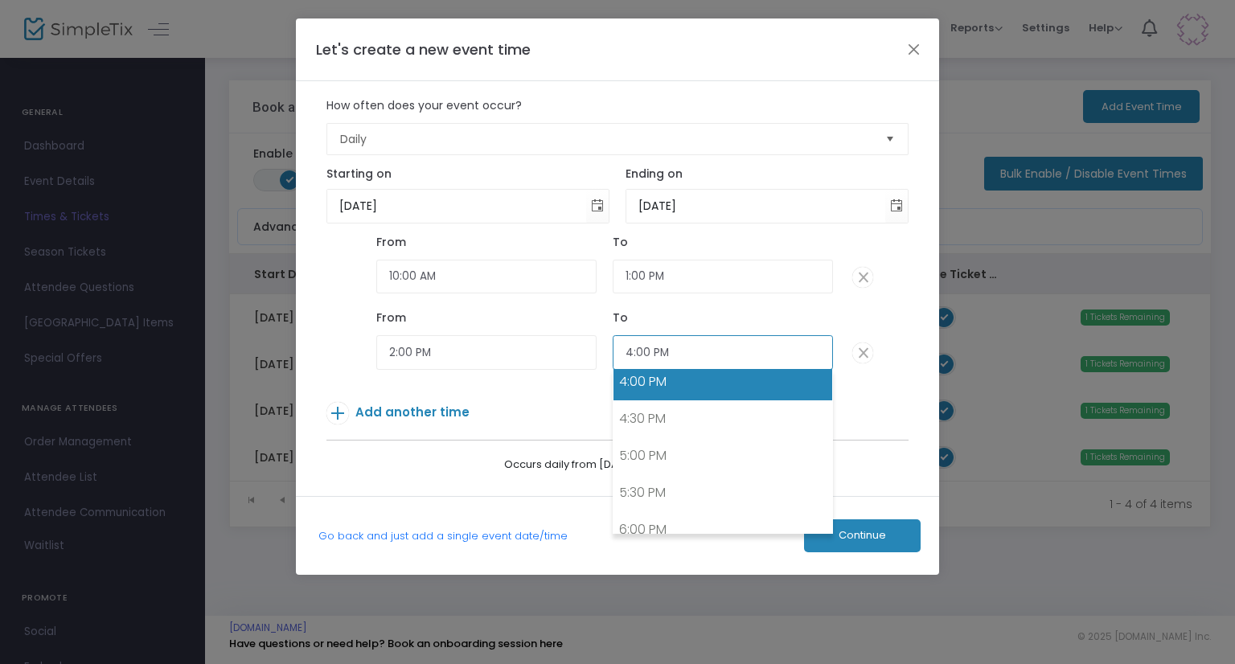
scroll to position [1190, 0]
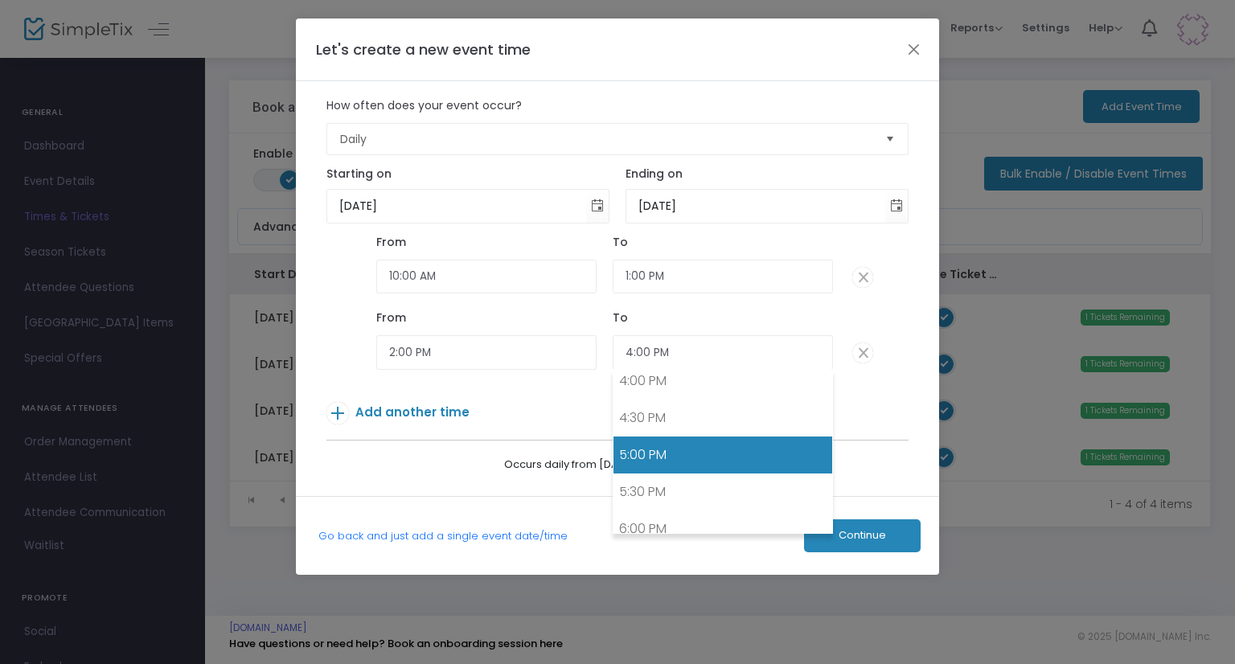
click at [660, 443] on link "5:00 PM" at bounding box center [723, 455] width 219 height 37
type input "5:00 PM"
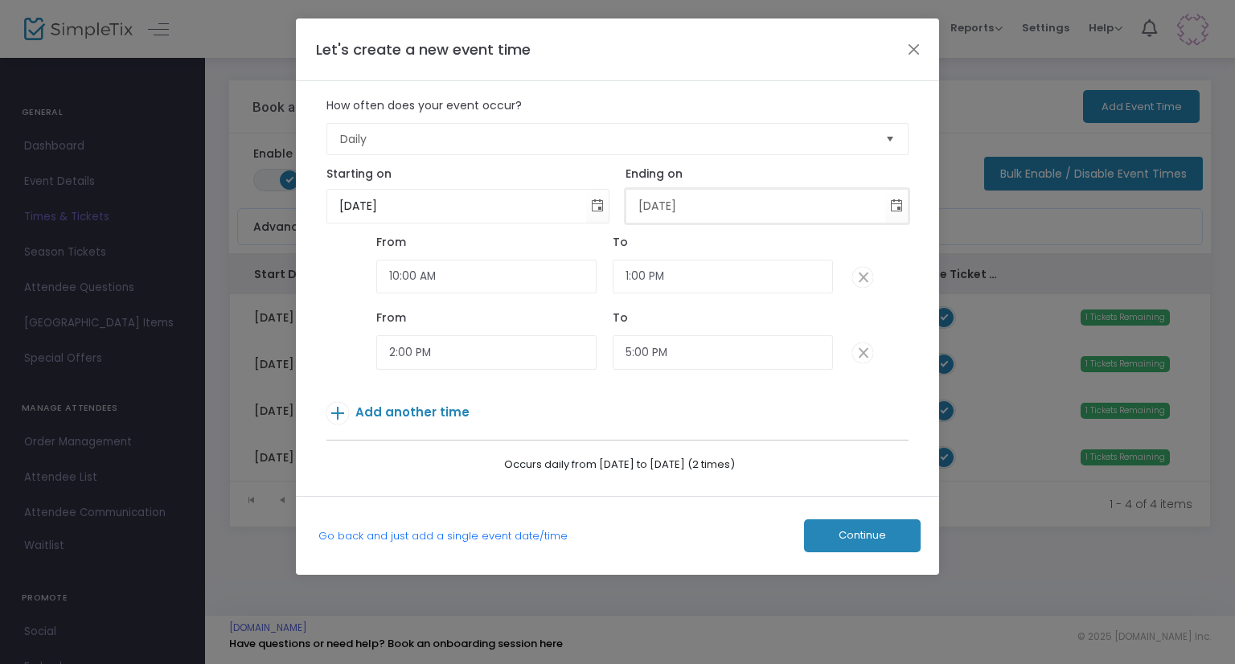
click at [722, 212] on input "8/15/2025" at bounding box center [757, 206] width 260 height 33
click at [897, 206] on span "Toggle calendar" at bounding box center [897, 206] width 27 height 27
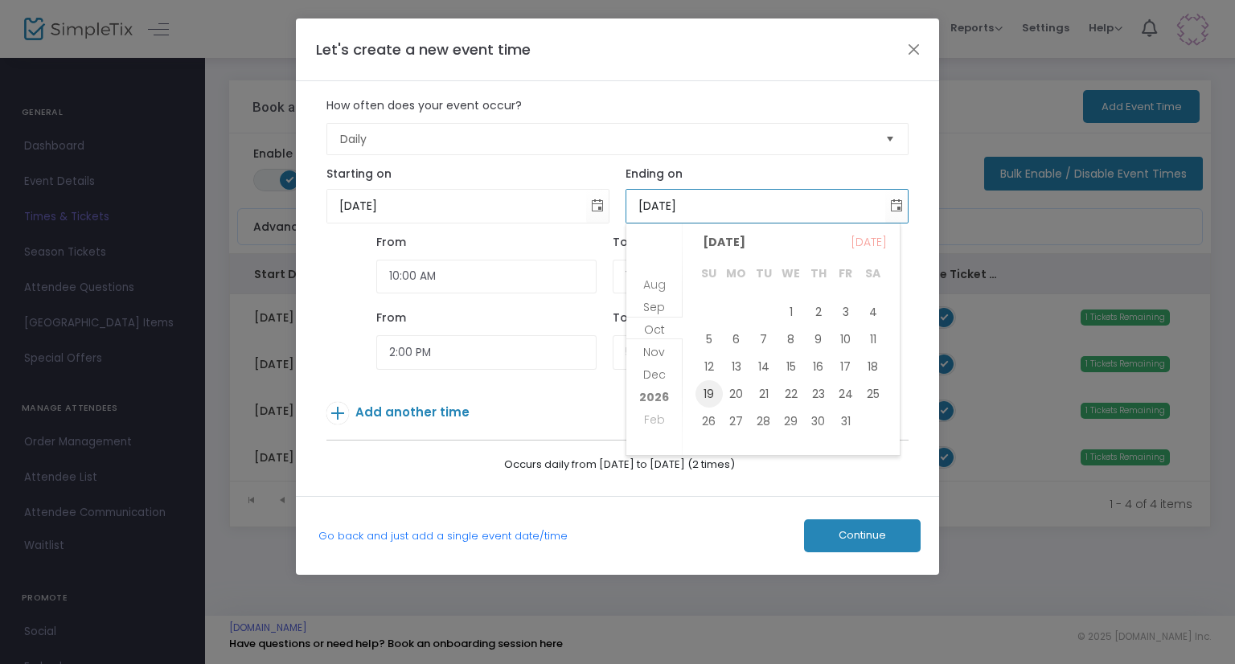
scroll to position [51, 0]
click at [650, 364] on span "Dec" at bounding box center [654, 367] width 23 height 16
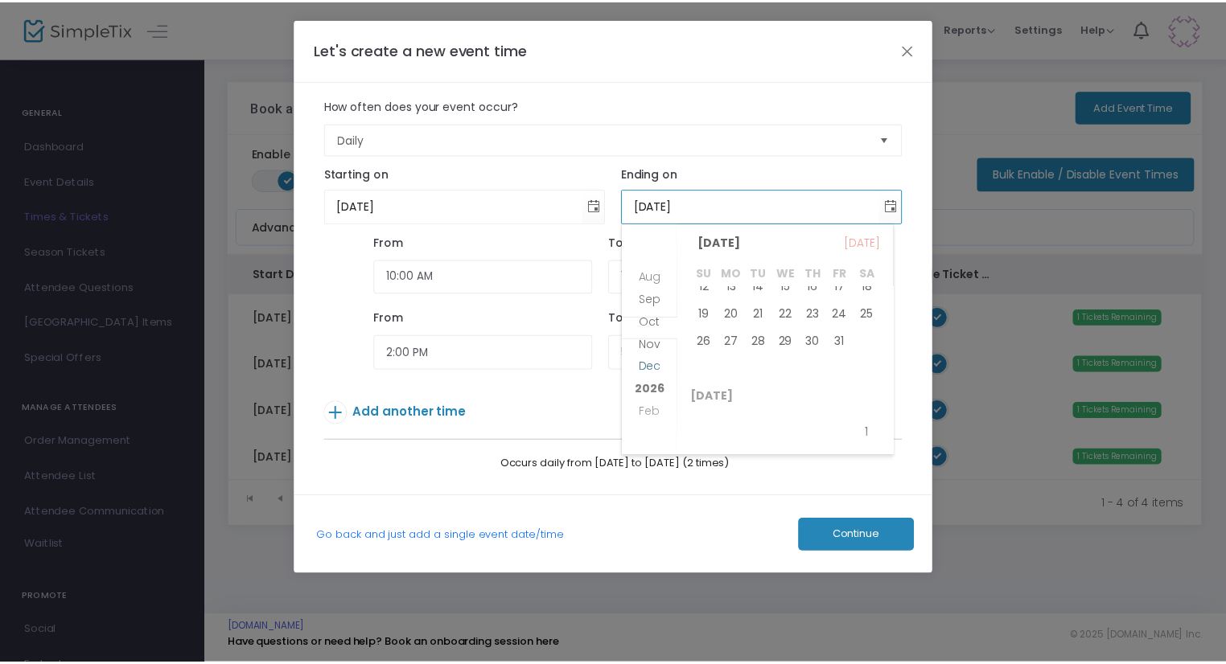
scroll to position [830, 0]
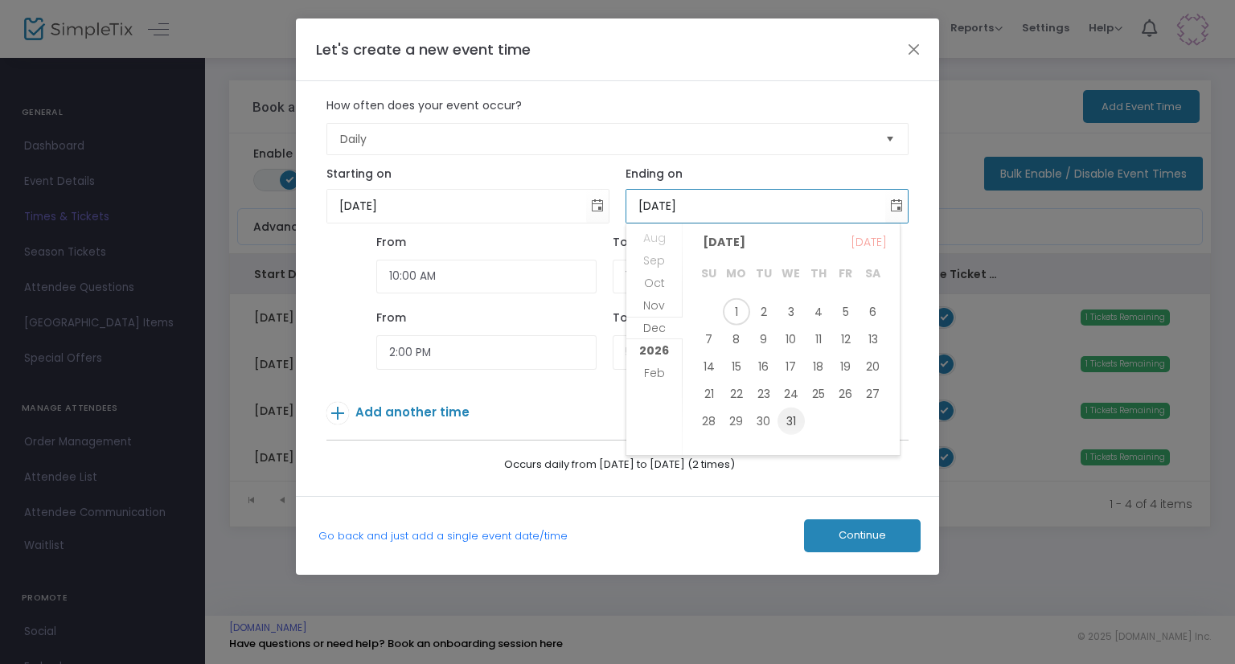
click at [794, 419] on span "31" at bounding box center [791, 421] width 27 height 27
type input "12/31/2025"
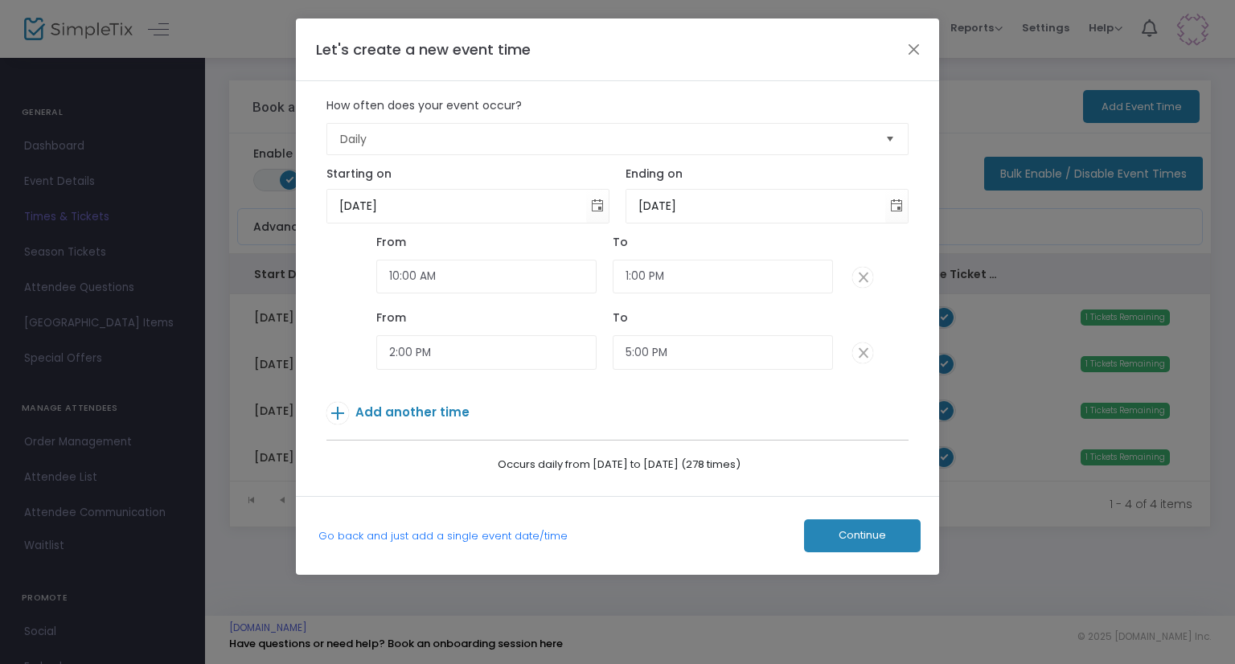
click at [834, 532] on button "Continue" at bounding box center [862, 536] width 117 height 33
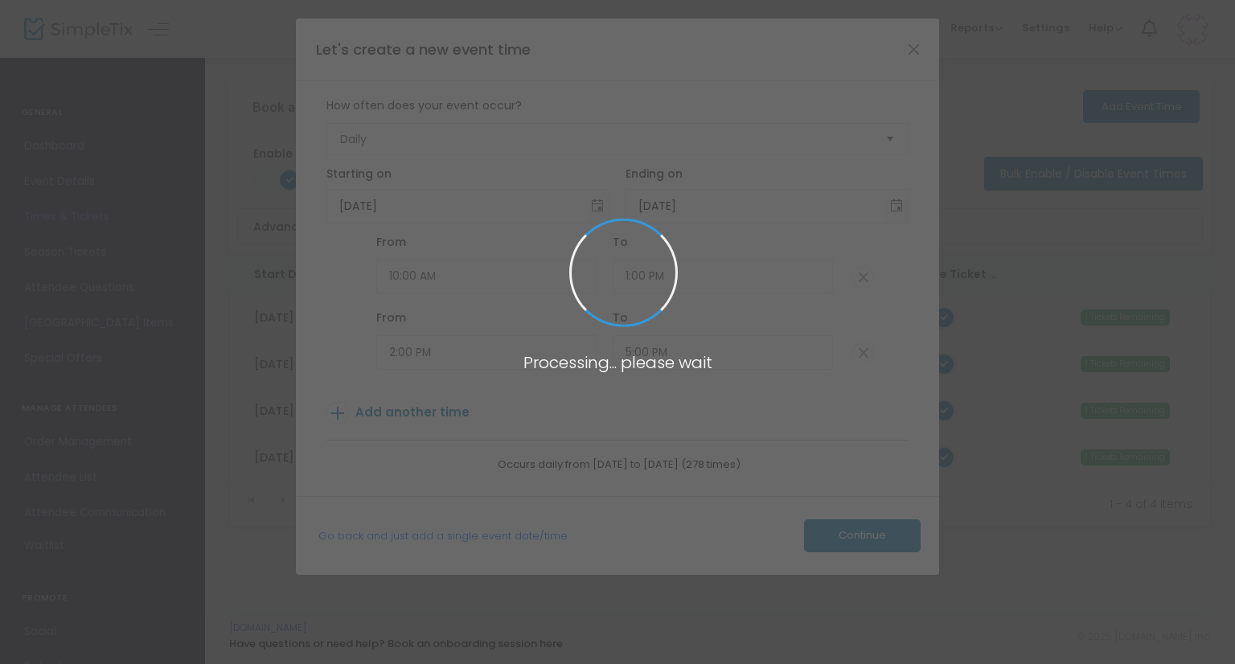
type input "1"
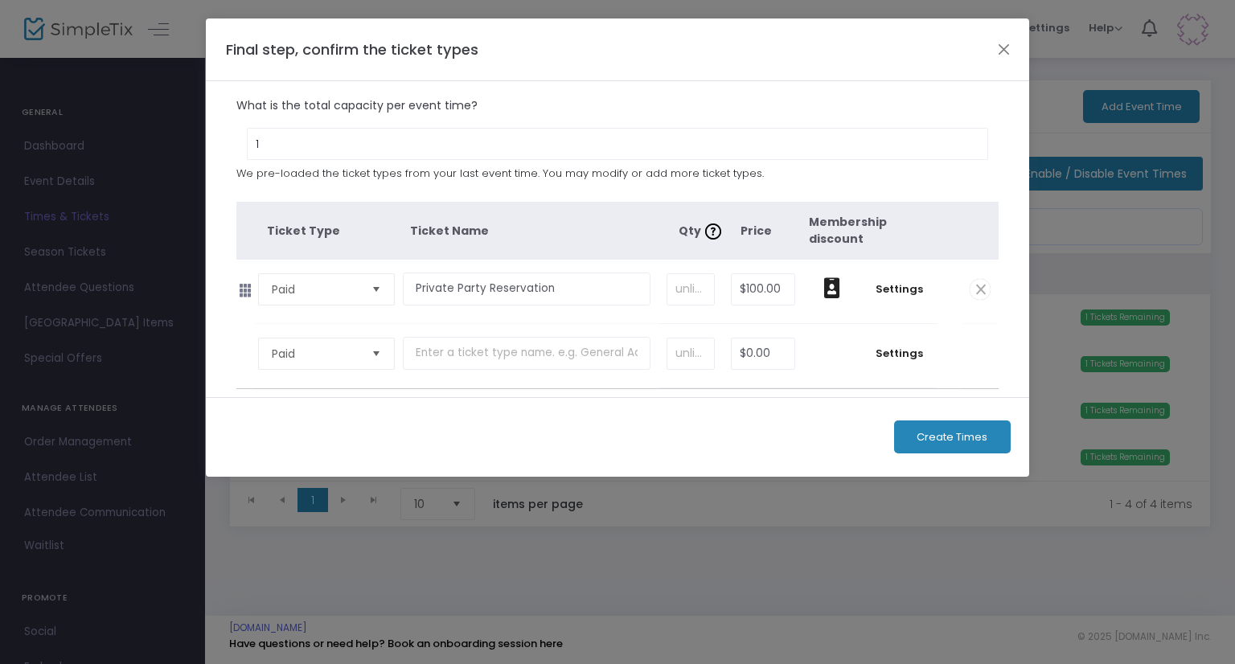
click at [925, 431] on span "Create Times" at bounding box center [952, 437] width 71 height 13
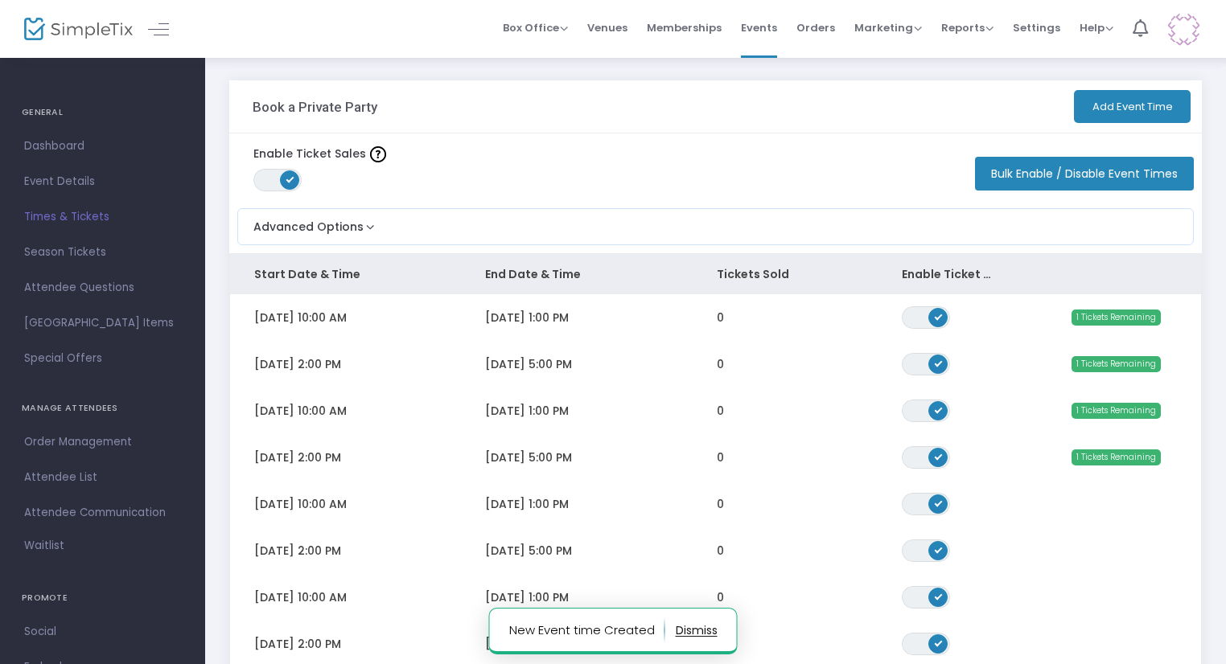
click at [98, 146] on span "Dashboard" at bounding box center [102, 146] width 157 height 21
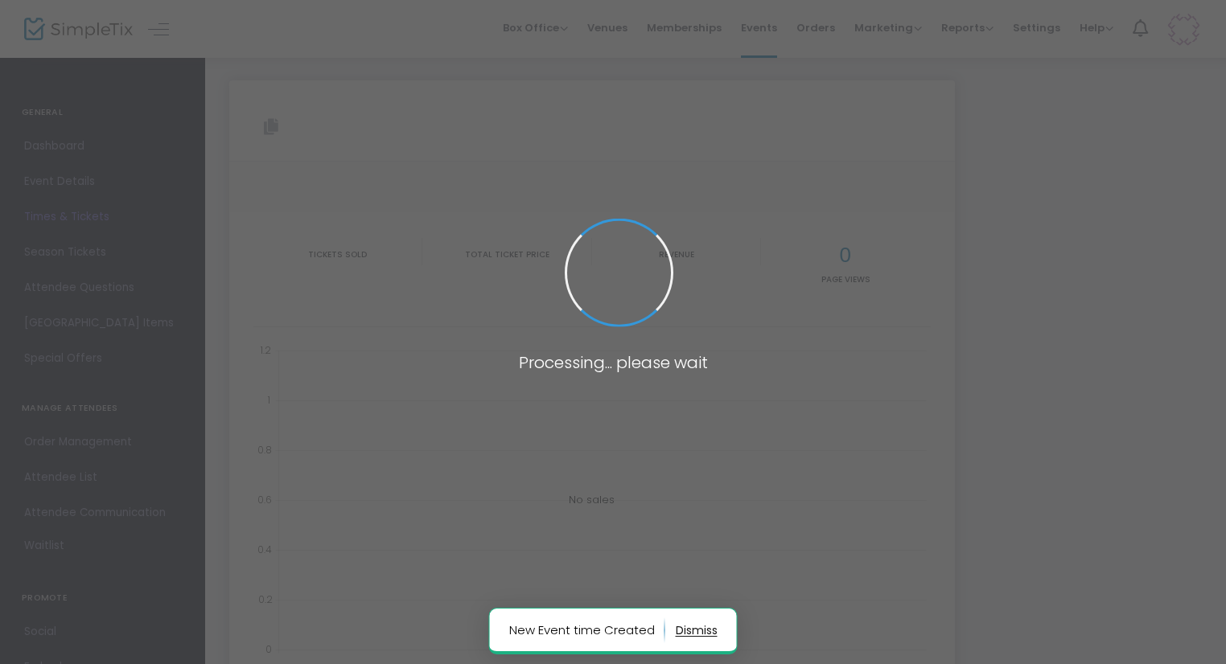
type input "https://www.simpletix.com/e/book-a-private-party-tickets-230454"
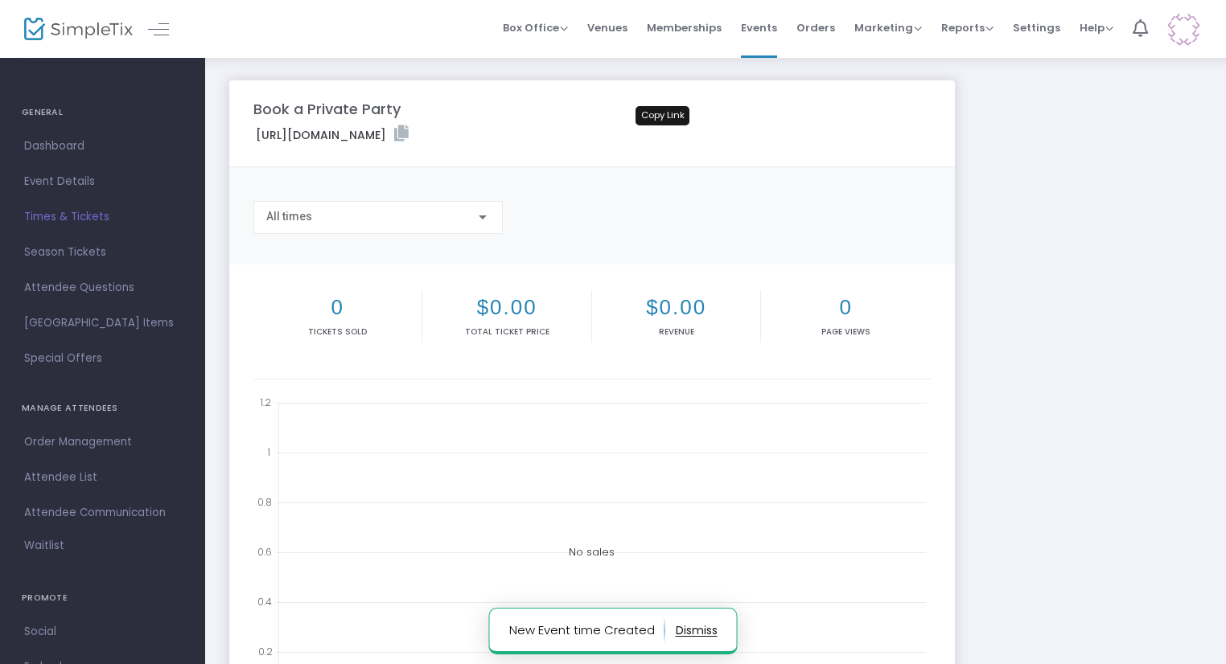
click at [409, 135] on icon at bounding box center [401, 133] width 14 height 16
click at [93, 185] on span "Event Details" at bounding box center [102, 181] width 157 height 21
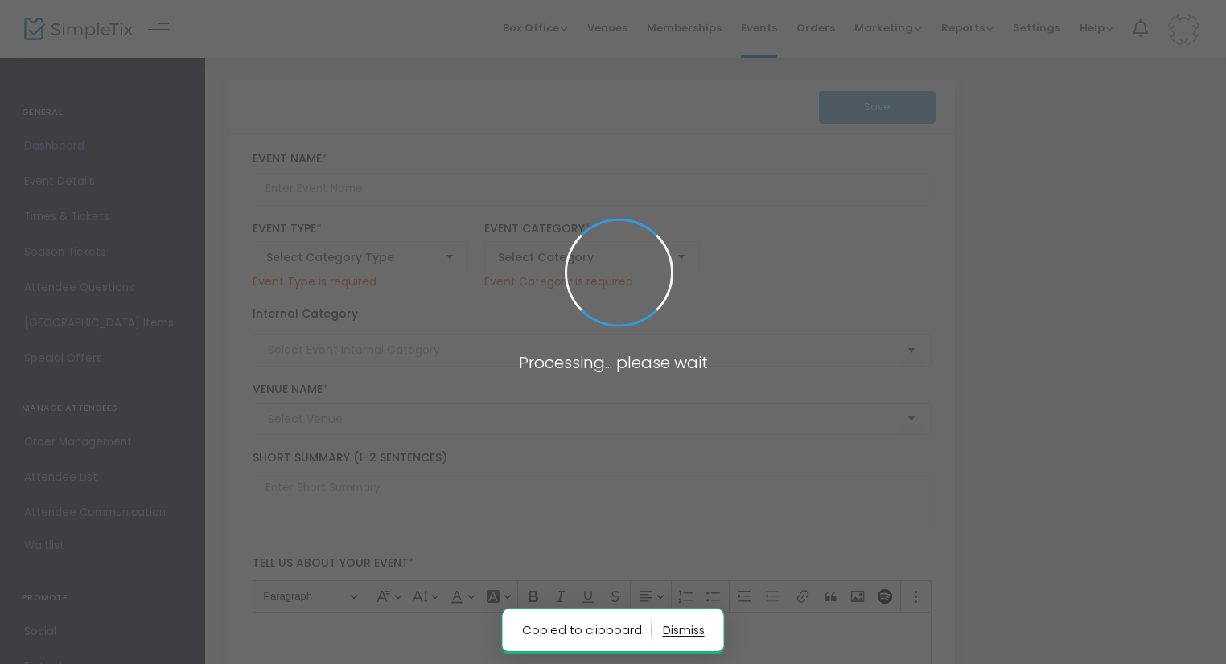
type input "Book a Private Party"
type textarea "🎉 Celebrate in the Goat Pen Party Area: A One-of-a-Kind Farm Experience! 🐐Looki…"
type input "7.500 %"
type input "Buy Tickets"
type input "Parties"
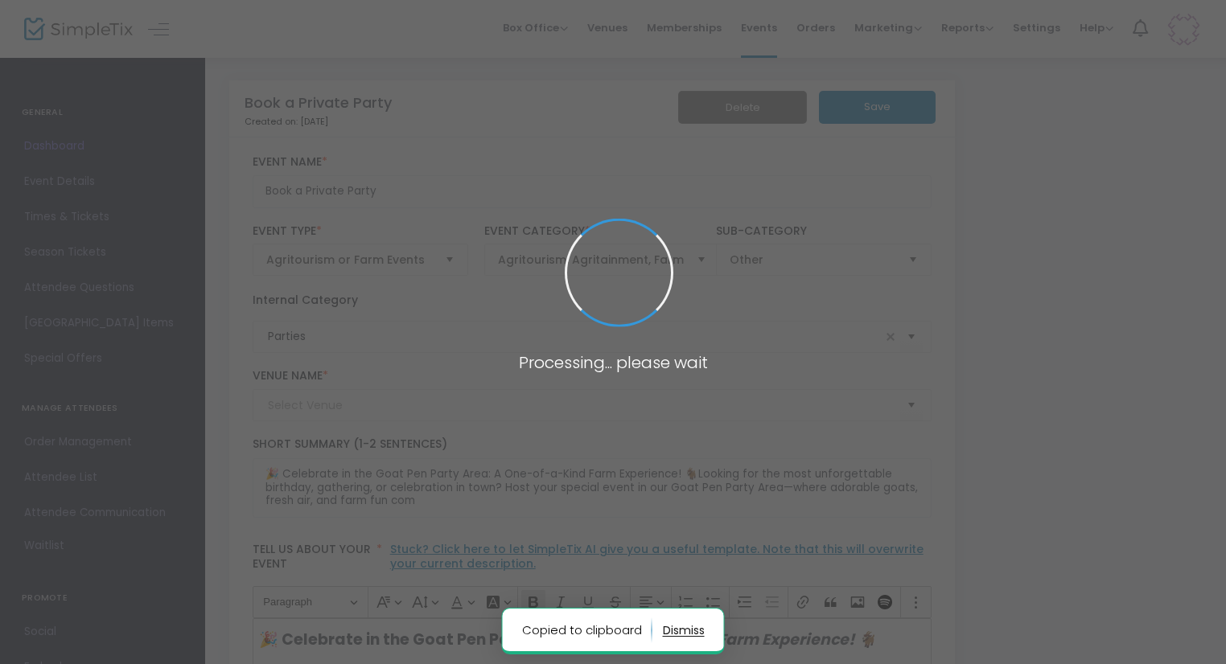
type input "Spring Haven Farm"
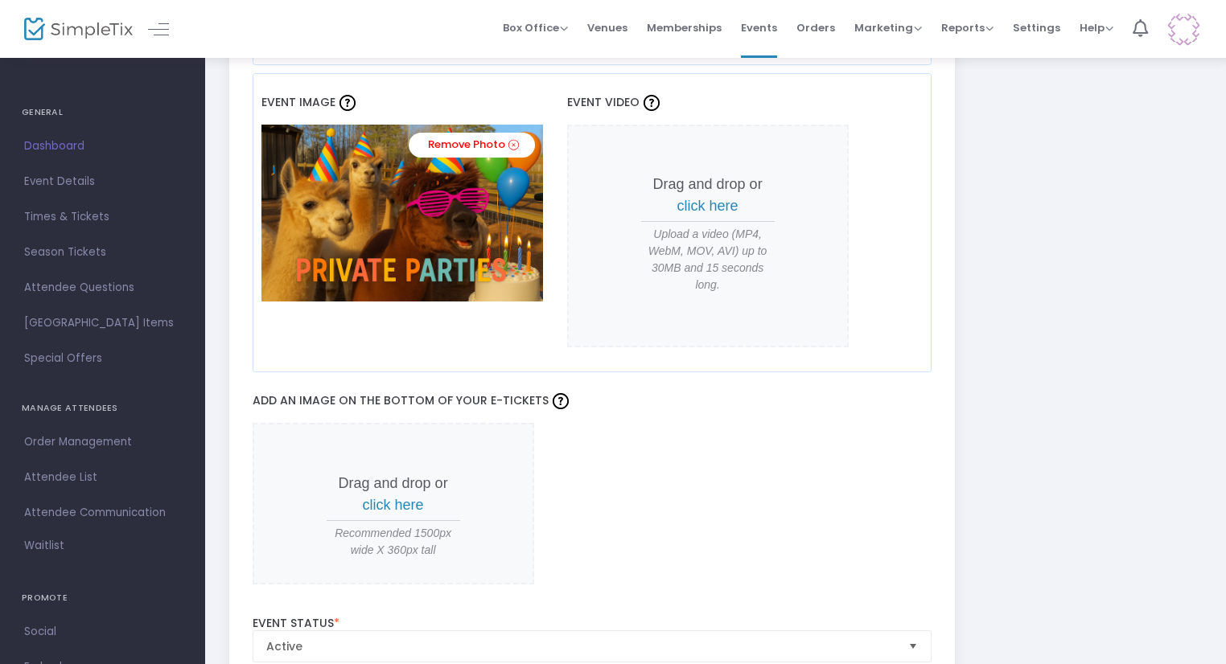
scroll to position [1850, 0]
